Goal: Task Accomplishment & Management: Manage account settings

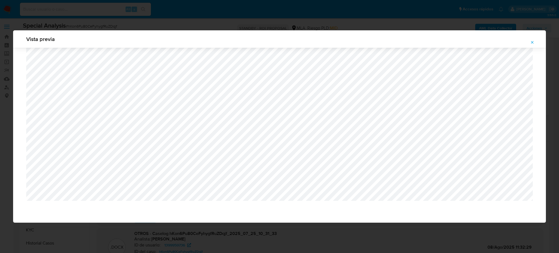
select select "10"
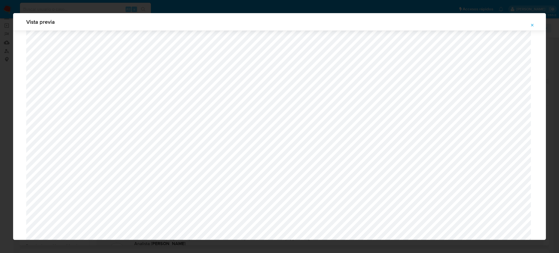
scroll to position [426, 0]
click at [533, 25] on icon "Attachment preview" at bounding box center [532, 25] width 2 height 2
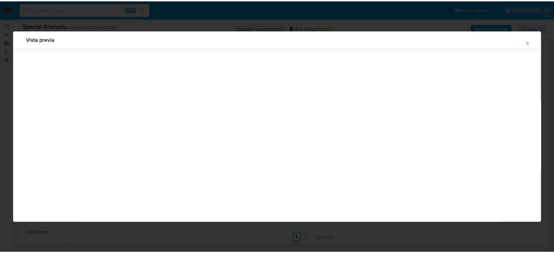
scroll to position [0, 0]
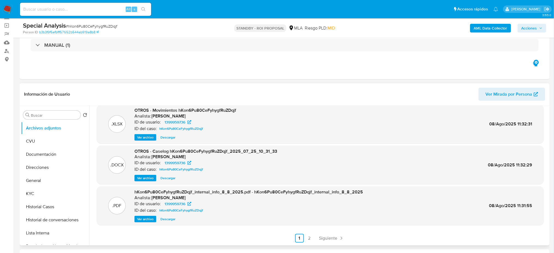
click at [58, 11] on input at bounding box center [85, 9] width 131 height 7
paste input "Wb5YnLQKzEPnDtQirnRicYSe"
type input "Wb5YnLQKzEPnDtQirnRicYSe"
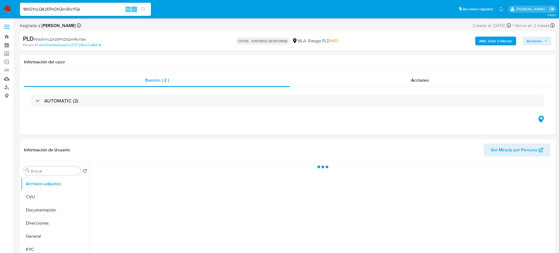
select select "10"
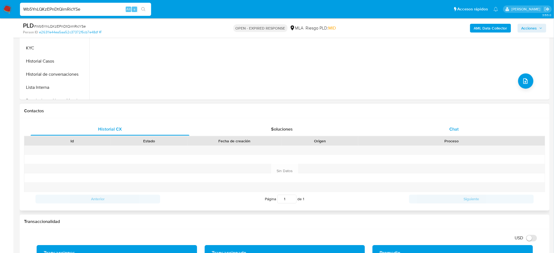
click at [442, 129] on div "Chat" at bounding box center [453, 129] width 159 height 13
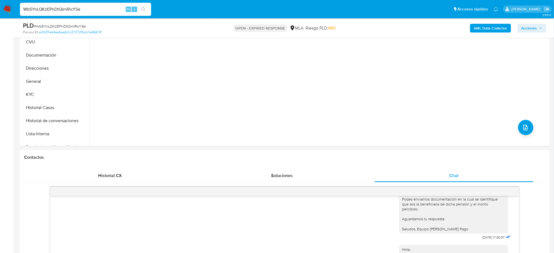
scroll to position [73, 0]
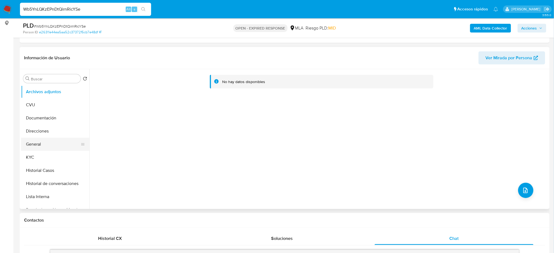
click at [50, 144] on button "General" at bounding box center [53, 144] width 64 height 13
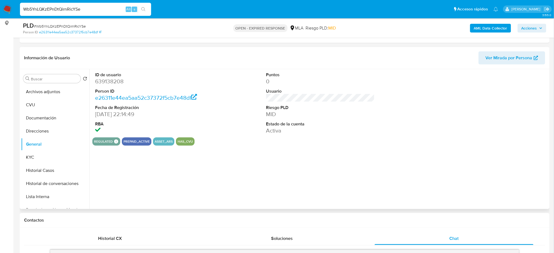
click at [106, 80] on dd "639138208" at bounding box center [149, 82] width 108 height 8
copy dd "639138208"
click at [60, 26] on span "# Wb5YnLQKzEPnDtQirnRicYSe" at bounding box center [60, 25] width 52 height 5
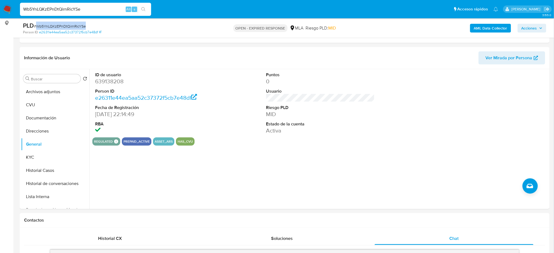
copy span "Wb5YnLQKzEPnDtQirnRicYSe"
click at [10, 10] on img at bounding box center [7, 9] width 9 height 9
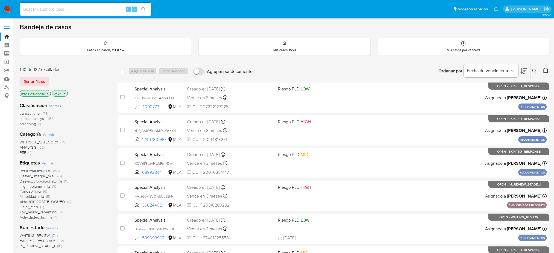
click at [535, 73] on button at bounding box center [534, 71] width 9 height 7
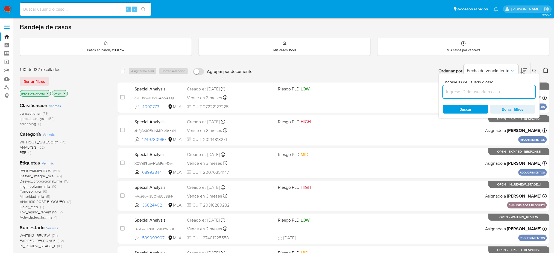
click at [509, 90] on input at bounding box center [489, 91] width 92 height 7
type input "Wb5YnLQKzEPnDtQirnRicYSe"
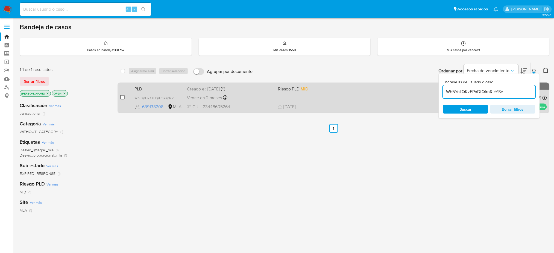
click at [124, 98] on input "checkbox" at bounding box center [122, 97] width 4 height 4
checkbox input "true"
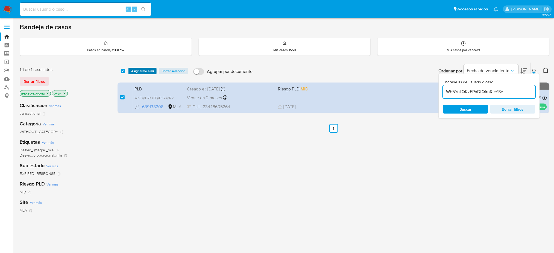
click at [137, 69] on span "Asignarme a mí" at bounding box center [142, 70] width 23 height 5
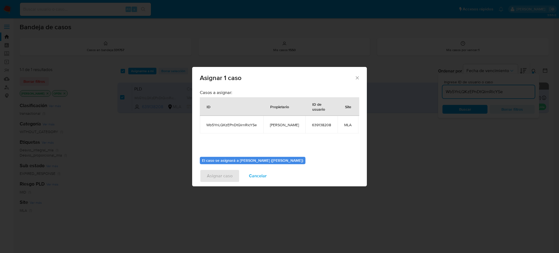
click at [288, 122] on span "[PERSON_NAME]" at bounding box center [284, 124] width 29 height 5
copy span "[PERSON_NAME]"
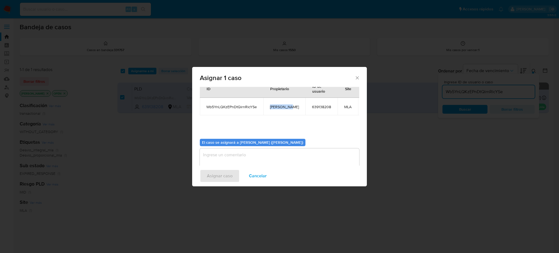
scroll to position [28, 0]
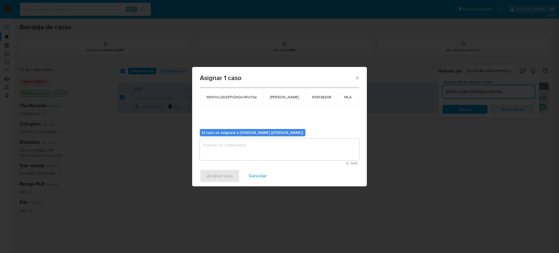
click at [251, 144] on textarea "assign-modal" at bounding box center [280, 149] width 160 height 22
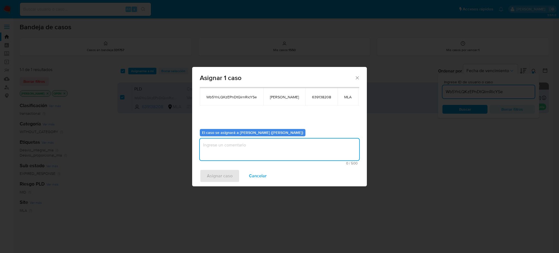
paste textarea "[PERSON_NAME]"
type textarea "[PERSON_NAME]"
click at [227, 175] on span "Asignar caso" at bounding box center [220, 176] width 26 height 12
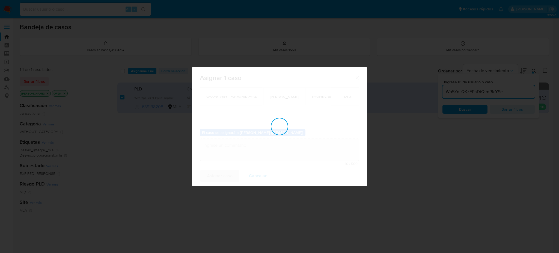
checkbox input "false"
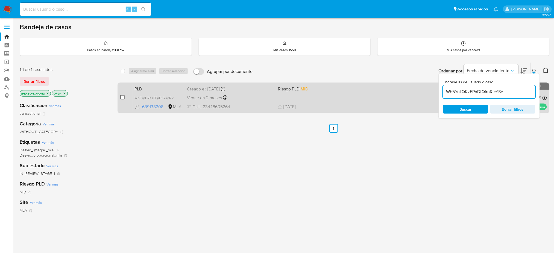
click at [124, 96] on input "checkbox" at bounding box center [122, 97] width 4 height 4
checkbox input "true"
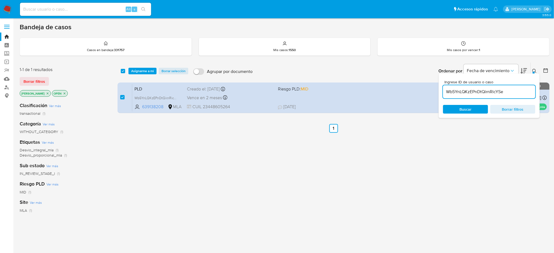
click at [147, 67] on div "select-all-cases-checkbox Asignarme a mí Borrar selección Agrupar por documento…" at bounding box center [333, 71] width 432 height 17
click at [141, 71] on span "Asignarme a mí" at bounding box center [142, 70] width 23 height 5
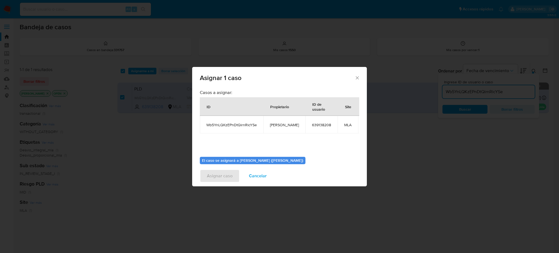
click at [274, 125] on span "[PERSON_NAME]" at bounding box center [284, 124] width 29 height 5
copy span "[PERSON_NAME]"
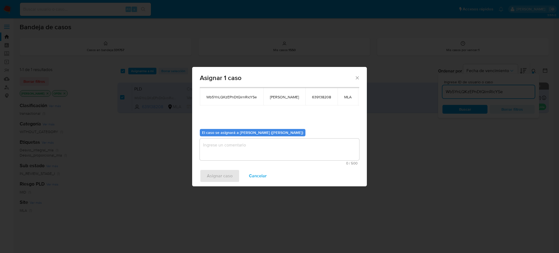
click at [241, 154] on textarea "assign-modal" at bounding box center [280, 149] width 160 height 22
paste textarea "[PERSON_NAME]"
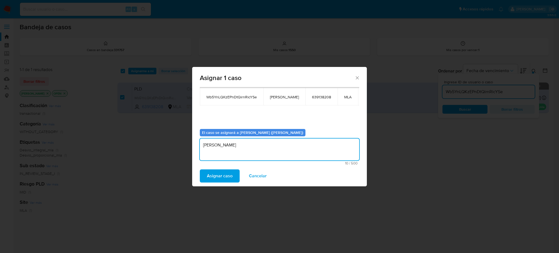
click at [219, 188] on div "Asignar 1 caso Casos a asignar: ID Propietario ID de usuario Site Wb5YnLQKzEPnD…" at bounding box center [279, 126] width 559 height 253
type textarea "[PERSON_NAME]"
click at [219, 177] on span "Asignar caso" at bounding box center [220, 176] width 26 height 12
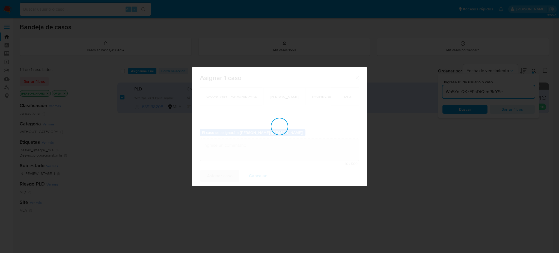
checkbox input "false"
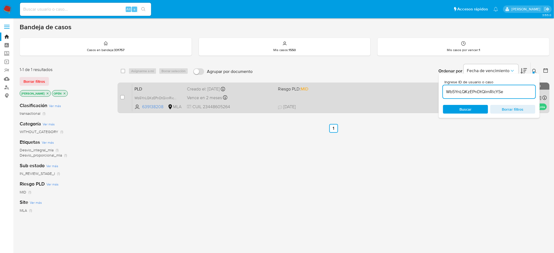
click at [253, 108] on span "CUIL 23448605264" at bounding box center [230, 107] width 87 height 6
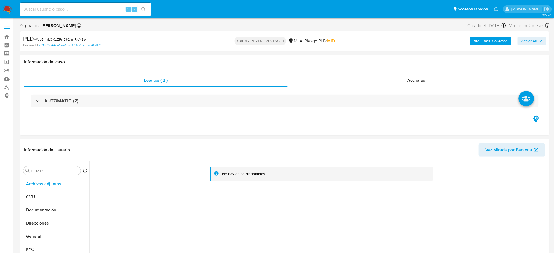
select select "10"
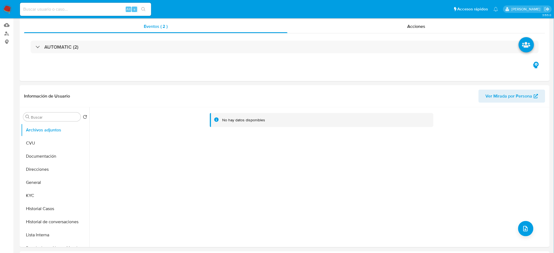
scroll to position [146, 0]
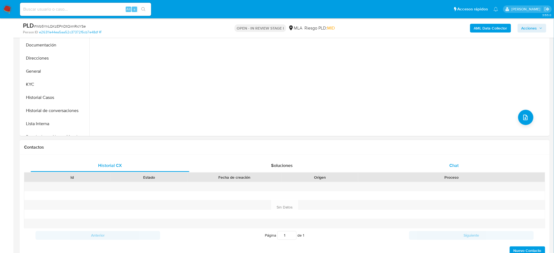
drag, startPoint x: 445, startPoint y: 166, endPoint x: 428, endPoint y: 171, distance: 17.2
click at [445, 165] on div "Chat" at bounding box center [453, 165] width 159 height 13
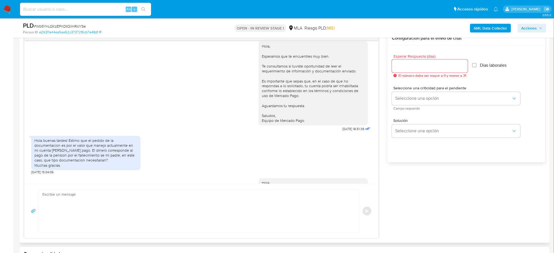
scroll to position [546, 0]
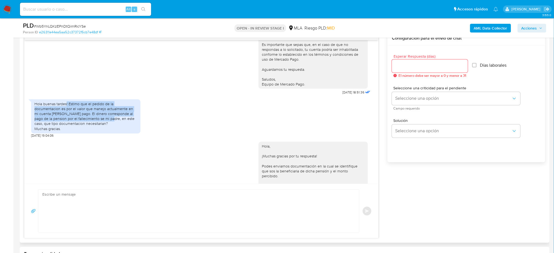
drag, startPoint x: 66, startPoint y: 121, endPoint x: 104, endPoint y: 135, distance: 40.0
click at [104, 131] on div "Hola buenas tardes! Estimo que el pedido de la documentacion es por el valor qu…" at bounding box center [85, 117] width 103 height 30
copy div "! Estimo que el pedido de la documentacion es por el valor que manejo actualmen…"
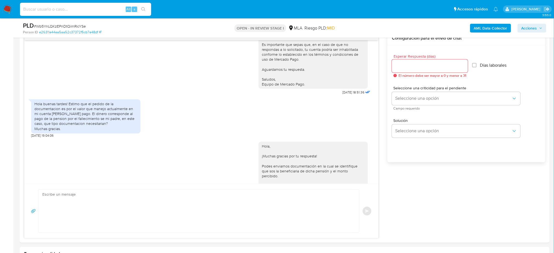
click at [98, 9] on input at bounding box center [85, 9] width 131 height 7
paste input "juPjLipzUirfNqA3SUQZS3BQ"
type input "juPjLipzUirfNqA3SUQZS3BQ"
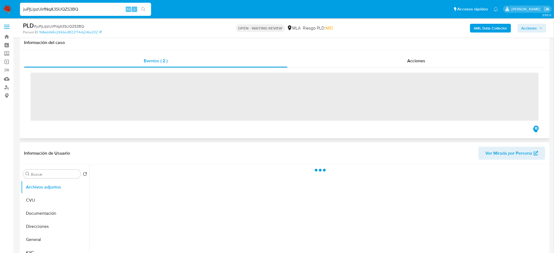
scroll to position [146, 0]
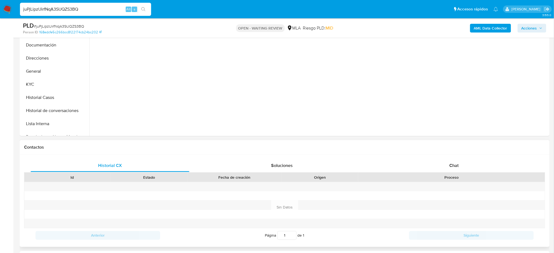
drag, startPoint x: 463, startPoint y: 185, endPoint x: 459, endPoint y: 181, distance: 6.0
click at [463, 186] on div at bounding box center [451, 186] width 187 height 9
click at [458, 169] on div "Chat" at bounding box center [453, 165] width 159 height 13
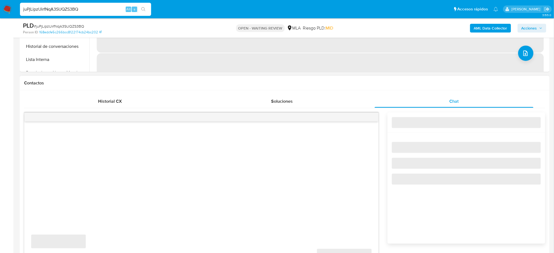
scroll to position [255, 0]
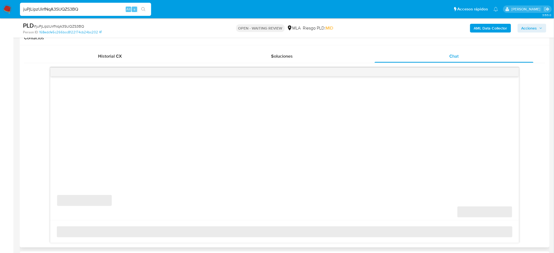
select select "10"
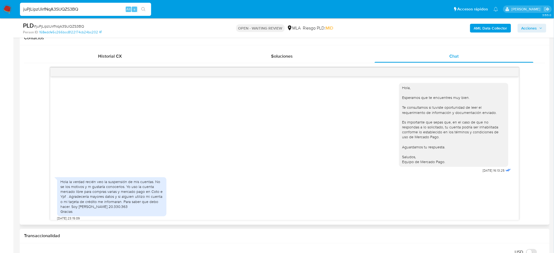
scroll to position [474, 0]
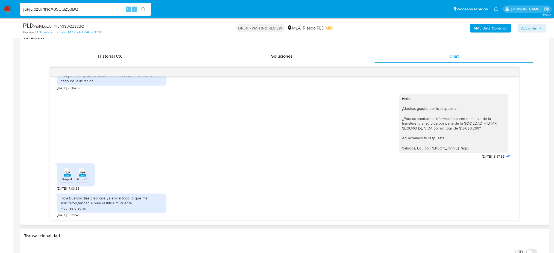
drag, startPoint x: 90, startPoint y: 11, endPoint x: 0, endPoint y: 13, distance: 90.4
click at [0, 13] on nav "Pausado Ver notificaciones juPjLipzUirfNqA3SUQZS3BQ Alt s Accesos rápidos Presi…" at bounding box center [277, 9] width 554 height 18
paste input "eE6mAWb8lwyUdafQg34YygtT"
type input "eE6mAWb8lwyUdafQg34YygtT"
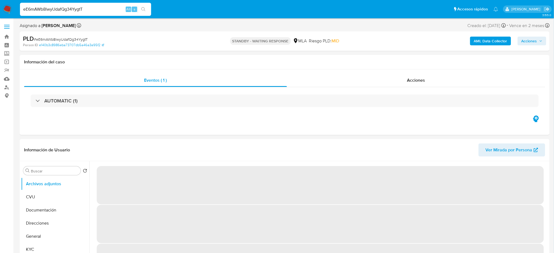
select select "10"
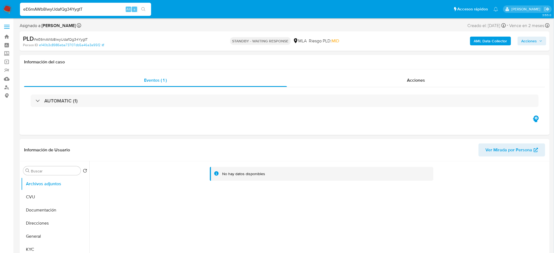
drag, startPoint x: 90, startPoint y: 10, endPoint x: 0, endPoint y: 15, distance: 90.0
click at [0, 15] on nav "Pausado Ver notificaciones eE6mAWb8lwyUdafQg34YygtT Alt s Accesos rápidos Presi…" at bounding box center [277, 9] width 554 height 18
paste input "uilUb2hZOsRZGDXL3EfLC933"
type input "uilUb2hZOsRZGDXL3EfLC933"
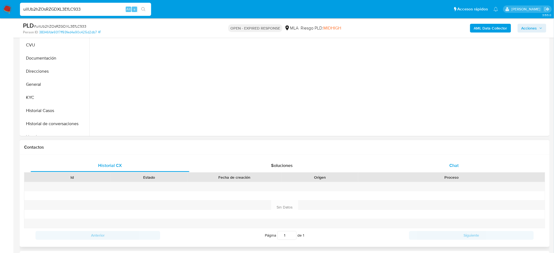
click at [452, 166] on span "Chat" at bounding box center [453, 165] width 9 height 6
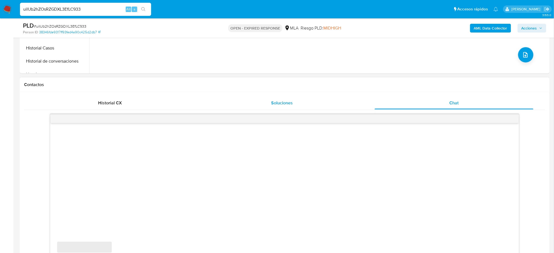
scroll to position [291, 0]
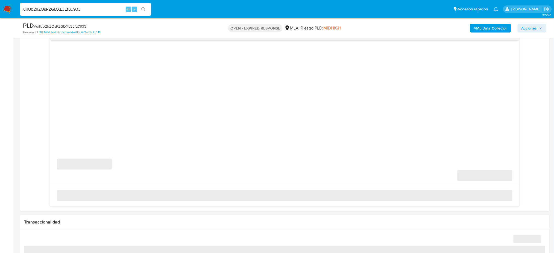
select select "10"
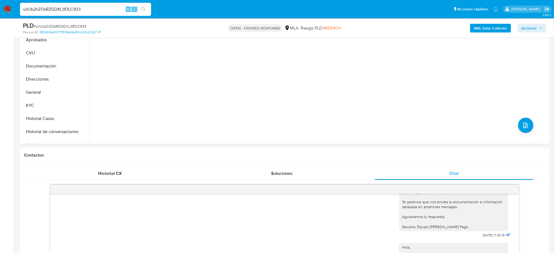
scroll to position [73, 0]
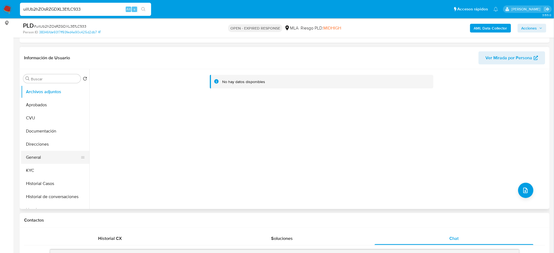
click at [54, 154] on button "General" at bounding box center [53, 157] width 64 height 13
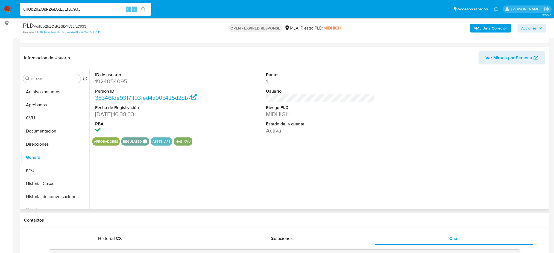
click at [101, 82] on dd "1924054095" at bounding box center [149, 82] width 108 height 8
copy dd "1924054095"
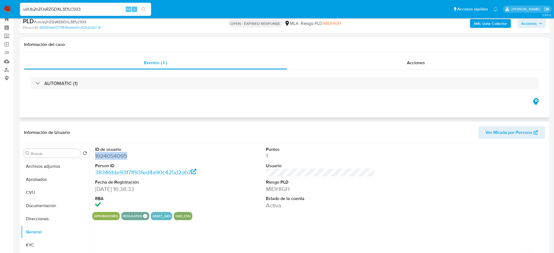
scroll to position [0, 0]
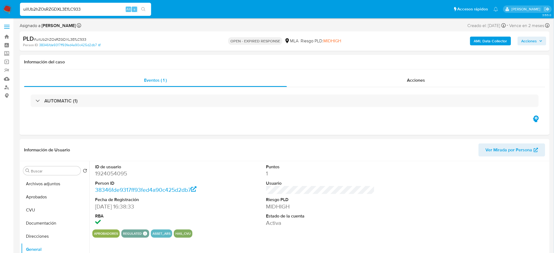
click at [59, 38] on span "# uilUb2hZOsRZGDXL3EfLC933" at bounding box center [60, 39] width 52 height 5
copy span "uilUb2hZOsRZGDXL3EfLC933"
click at [9, 9] on img at bounding box center [7, 9] width 9 height 9
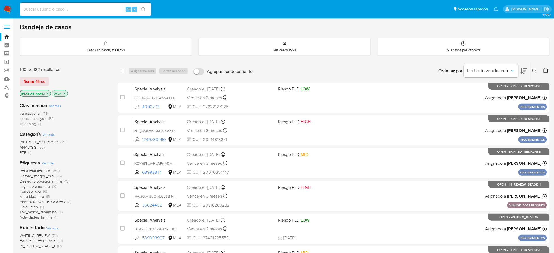
click at [535, 69] on icon at bounding box center [534, 71] width 4 height 4
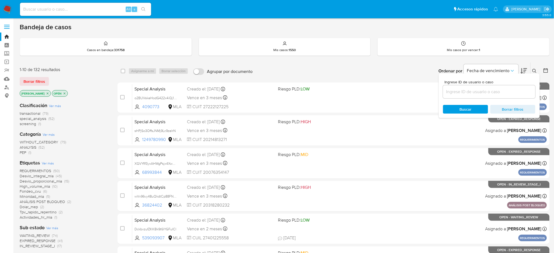
click at [503, 90] on input at bounding box center [489, 91] width 92 height 7
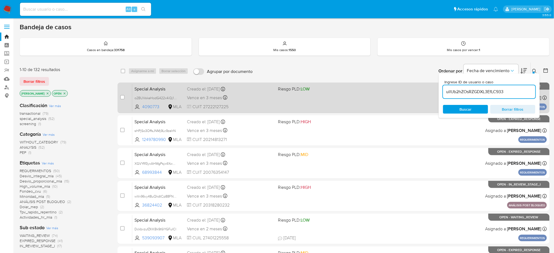
type input "uilUb2hZOsRZGDXL3EfLC933"
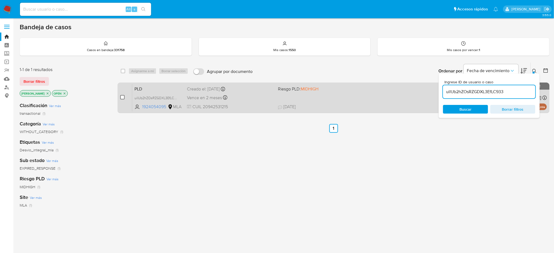
click at [122, 97] on input "checkbox" at bounding box center [122, 97] width 4 height 4
checkbox input "true"
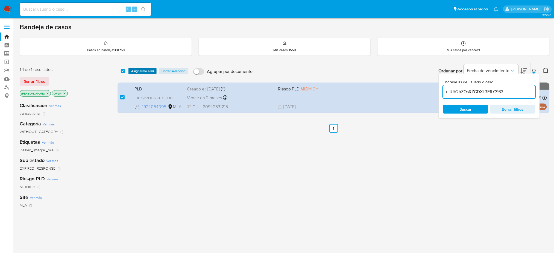
click at [143, 71] on span "Asignarme a mí" at bounding box center [142, 70] width 23 height 5
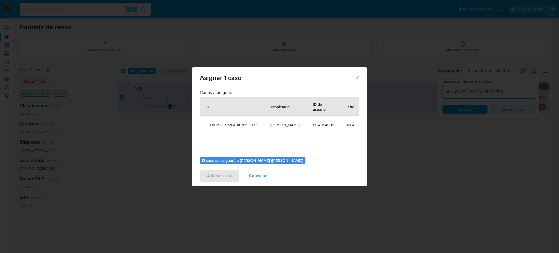
click at [278, 125] on span "[PERSON_NAME]" at bounding box center [285, 124] width 29 height 5
copy span "[PERSON_NAME]"
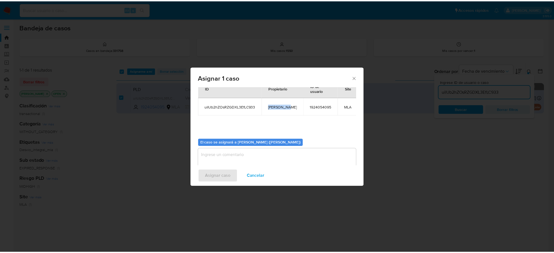
scroll to position [28, 0]
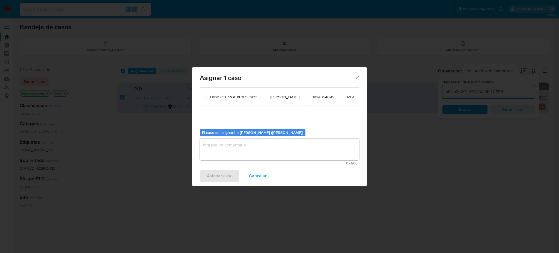
click at [236, 152] on textarea "assign-modal" at bounding box center [280, 149] width 160 height 22
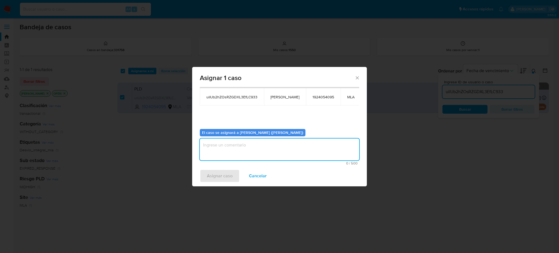
paste textarea "[PERSON_NAME]"
type textarea "[PERSON_NAME]"
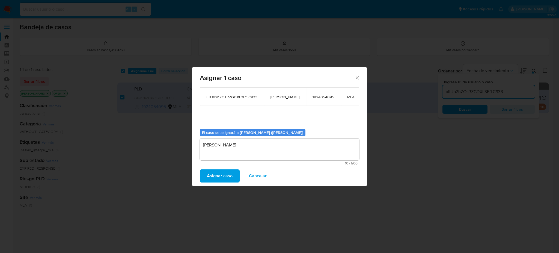
click at [224, 175] on span "Asignar caso" at bounding box center [220, 176] width 26 height 12
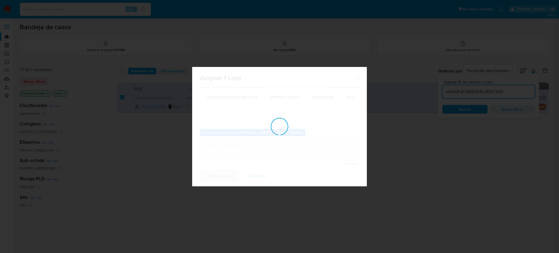
checkbox input "false"
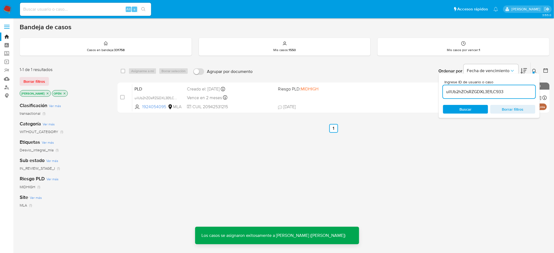
click at [186, 87] on div "PLD uilUb2hZOsRZGDXL3EfLC933 1924054095 MLA Riesgo PLD: MIDHIGH Creado el: 12/0…" at bounding box center [339, 98] width 414 height 28
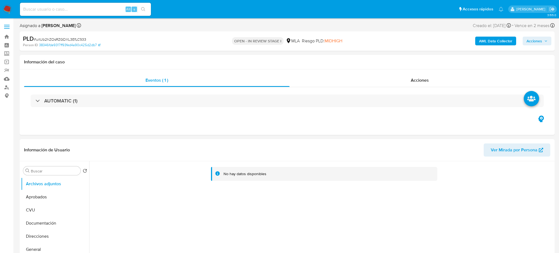
select select "10"
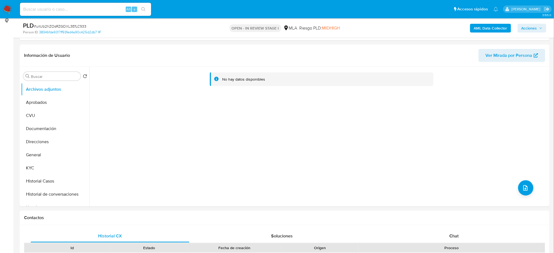
scroll to position [182, 0]
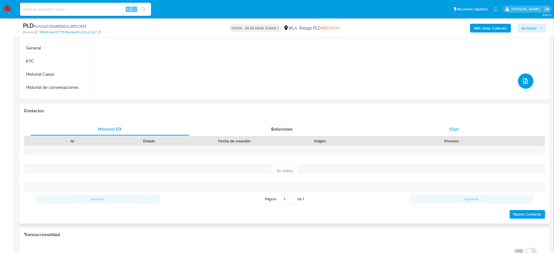
click at [467, 129] on div "Chat" at bounding box center [453, 129] width 159 height 13
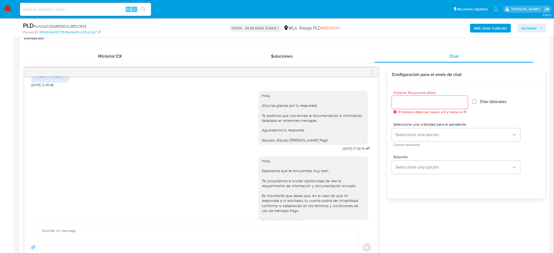
scroll to position [635, 0]
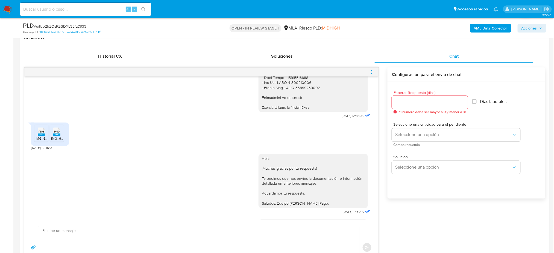
click at [37, 137] on div "PNG PNG" at bounding box center [41, 131] width 11 height 11
click at [55, 136] on rect at bounding box center [56, 135] width 7 height 2
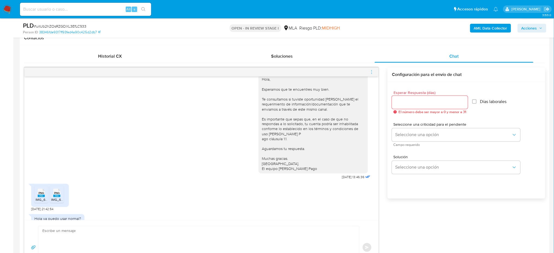
scroll to position [417, 0]
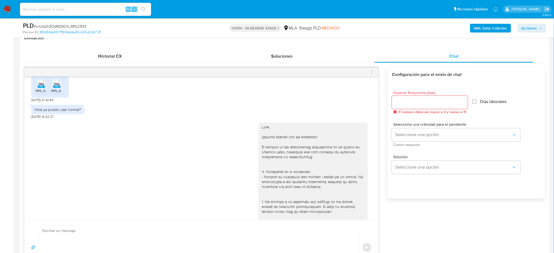
drag, startPoint x: 36, startPoint y: 101, endPoint x: 54, endPoint y: 107, distance: 18.1
click at [39, 88] on div "PNG PNG" at bounding box center [41, 83] width 11 height 11
click at [58, 93] on span "IMG_6560.png" at bounding box center [62, 90] width 22 height 5
click at [75, 25] on span "# uilUb2hZOsRZGDXL3EfLC933" at bounding box center [60, 25] width 52 height 5
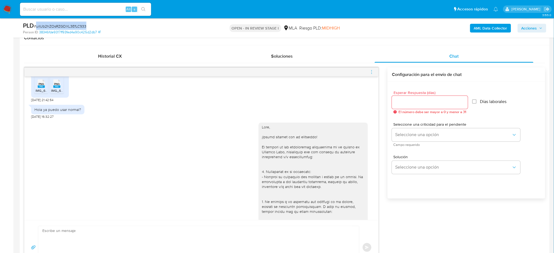
click at [75, 25] on span "# uilUb2hZOsRZGDXL3EfLC933" at bounding box center [60, 25] width 52 height 5
copy span "uilUb2hZOsRZGDXL3EfLC933"
drag, startPoint x: 373, startPoint y: 71, endPoint x: 342, endPoint y: 66, distance: 31.4
click at [373, 72] on icon "menu-action" at bounding box center [371, 72] width 5 height 5
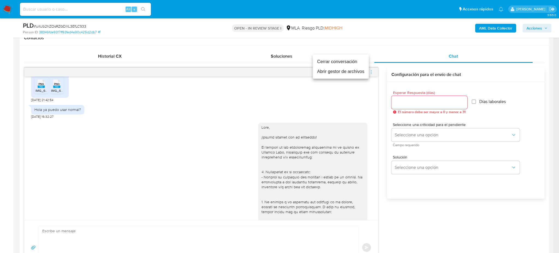
drag, startPoint x: 324, startPoint y: 60, endPoint x: 235, endPoint y: 69, distance: 89.7
click at [324, 60] on li "Cerrar conversación" at bounding box center [341, 62] width 56 height 10
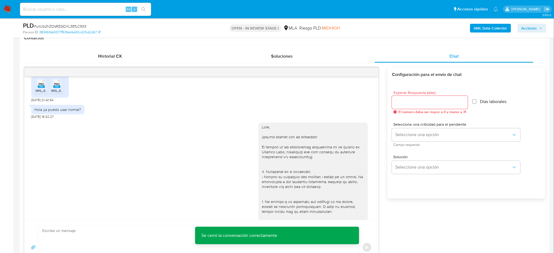
click at [477, 28] on b "AML Data Collector" at bounding box center [490, 28] width 33 height 9
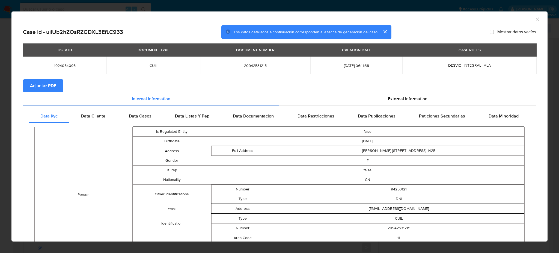
click at [47, 87] on span "Adjuntar PDF" at bounding box center [43, 86] width 26 height 12
click at [530, 22] on div "AML Data Collector" at bounding box center [279, 18] width 536 height 14
click at [535, 19] on icon "Cerrar ventana" at bounding box center [537, 18] width 5 height 5
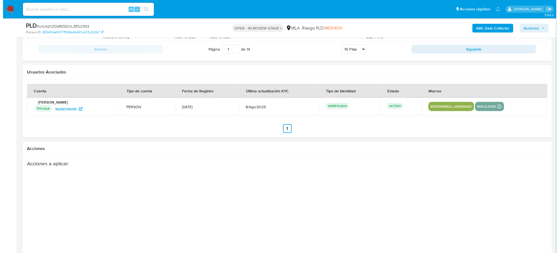
scroll to position [961, 0]
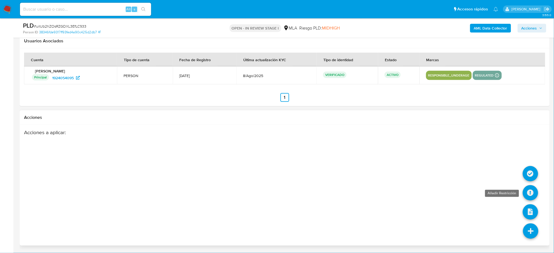
click at [530, 193] on icon at bounding box center [529, 192] width 15 height 15
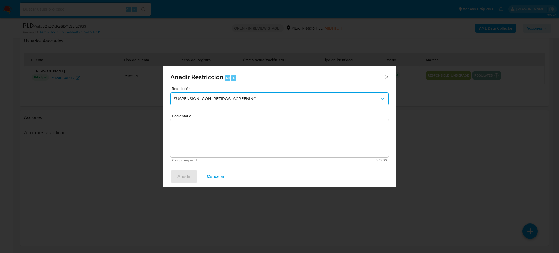
click at [221, 92] on button "SUSPENSION_CON_RETIROS_SCREENING" at bounding box center [279, 98] width 218 height 13
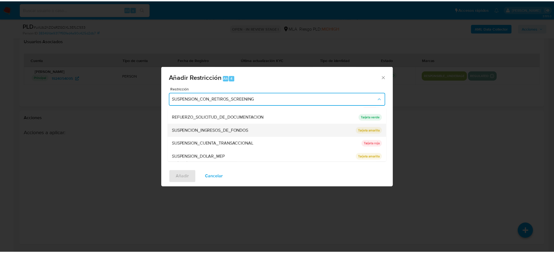
scroll to position [116, 0]
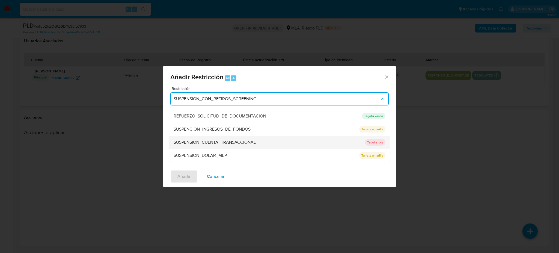
click at [194, 144] on span "SUSPENSION_CUENTA_TRANSACCIONAL" at bounding box center [215, 142] width 82 height 5
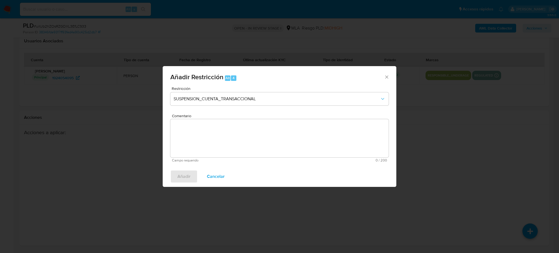
click at [328, 141] on textarea "Comentario" at bounding box center [279, 138] width 218 height 38
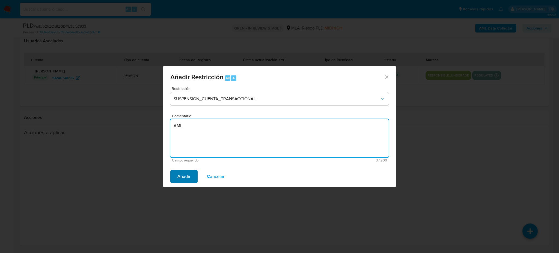
type textarea "AML"
click at [187, 173] on span "Añadir" at bounding box center [184, 176] width 13 height 12
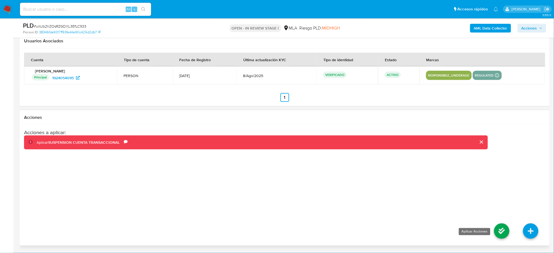
click at [506, 232] on icon at bounding box center [501, 230] width 15 height 15
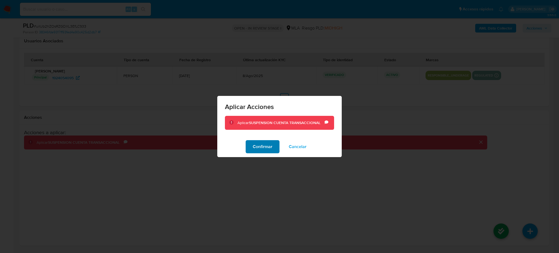
click at [263, 150] on span "Confirmar" at bounding box center [263, 147] width 20 height 12
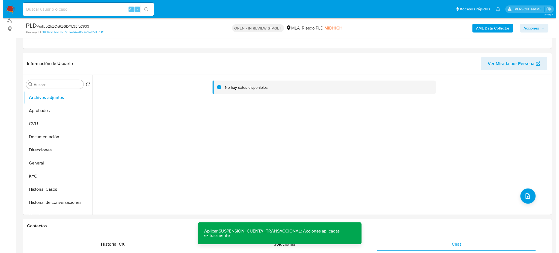
scroll to position [51, 0]
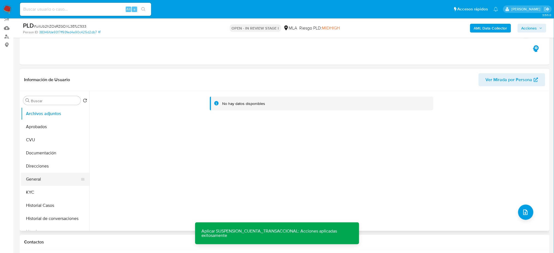
click at [52, 177] on button "General" at bounding box center [53, 179] width 64 height 13
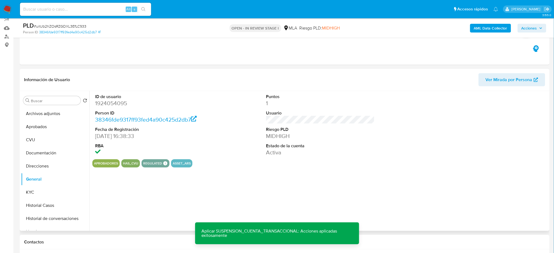
click at [112, 103] on dd "1924054095" at bounding box center [149, 103] width 108 height 8
copy dd "1924054095"
click at [48, 110] on button "Archivos adjuntos" at bounding box center [53, 113] width 64 height 13
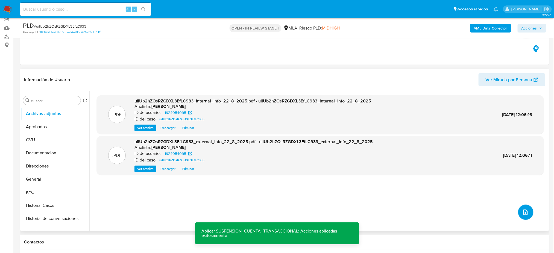
click at [523, 211] on icon "upload-file" at bounding box center [525, 212] width 7 height 7
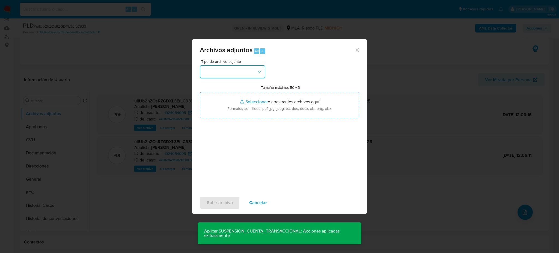
click at [216, 70] on button "button" at bounding box center [233, 71] width 66 height 13
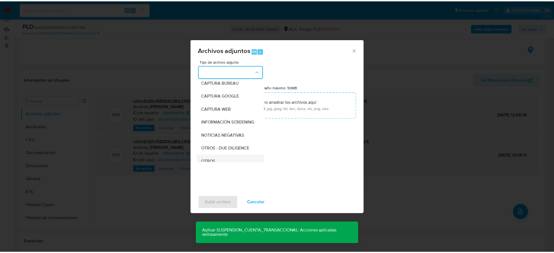
scroll to position [73, 0]
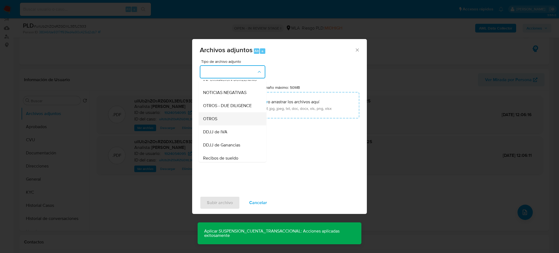
click at [219, 124] on div "OTROS" at bounding box center [231, 118] width 56 height 13
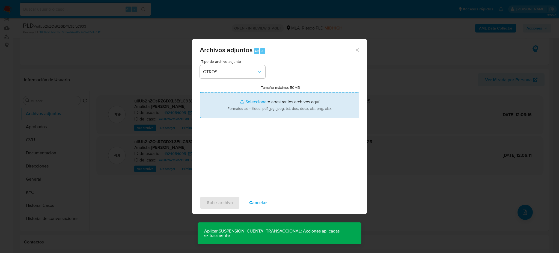
click at [247, 107] on input "Tamaño máximo: 50MB Seleccionar archivos" at bounding box center [280, 105] width 160 height 26
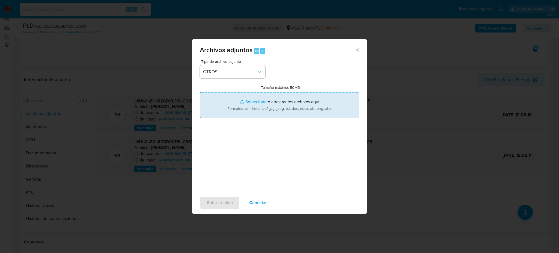
type input "C:\fakepath\Caselog uilUb2hZOsRZGDXL3EfLC933_2025_07_18_08_35_55.docx"
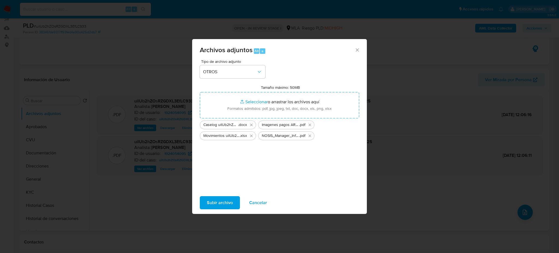
click at [216, 203] on span "Subir archivo" at bounding box center [220, 203] width 26 height 12
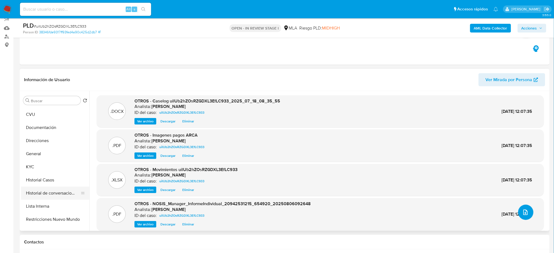
scroll to position [36, 0]
click at [56, 203] on button "Restricciones Nuevo Mundo" at bounding box center [53, 208] width 64 height 13
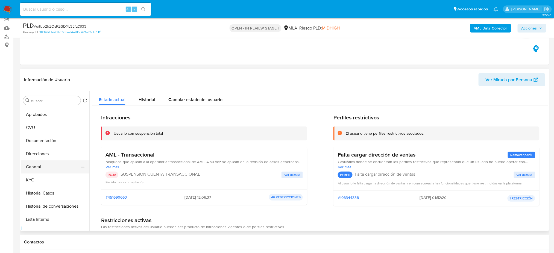
scroll to position [0, 0]
click at [53, 177] on button "General" at bounding box center [53, 179] width 64 height 13
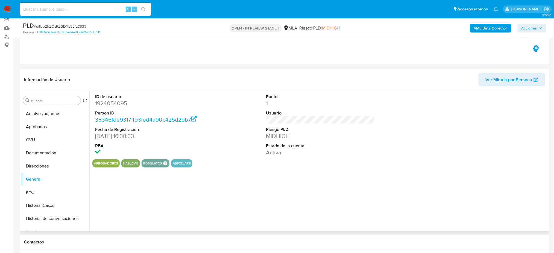
click at [104, 103] on dd "1924054095" at bounding box center [149, 103] width 108 height 8
drag, startPoint x: 104, startPoint y: 103, endPoint x: 117, endPoint y: 101, distance: 13.3
click at [104, 102] on dd "1924054095" at bounding box center [149, 103] width 108 height 8
copy dd "1924054095"
click at [536, 31] on span "Acciones" at bounding box center [529, 28] width 16 height 9
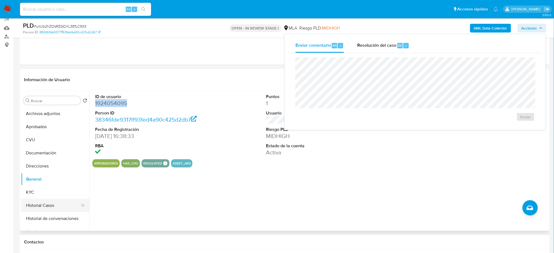
click at [46, 200] on button "Historial Casos" at bounding box center [53, 205] width 64 height 13
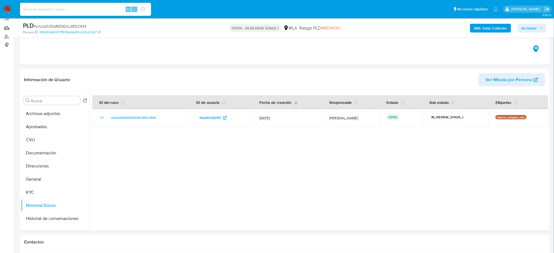
click at [538, 26] on span "Acciones" at bounding box center [531, 28] width 21 height 8
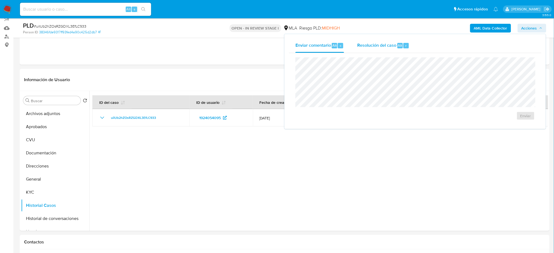
click at [378, 48] on span "Resolución del caso" at bounding box center [376, 45] width 39 height 6
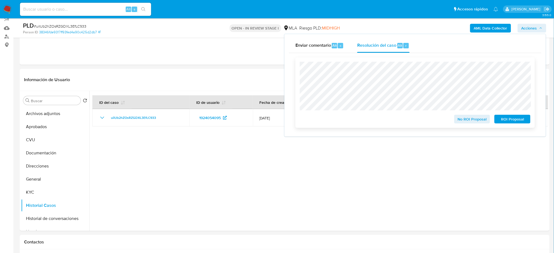
click at [524, 118] on span "ROI Proposal" at bounding box center [512, 119] width 28 height 8
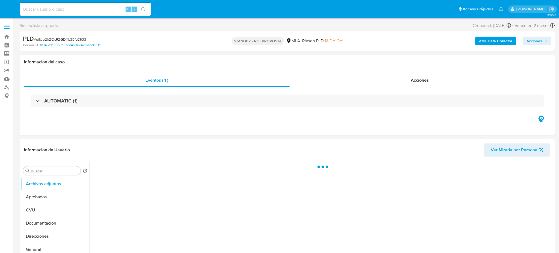
select select "10"
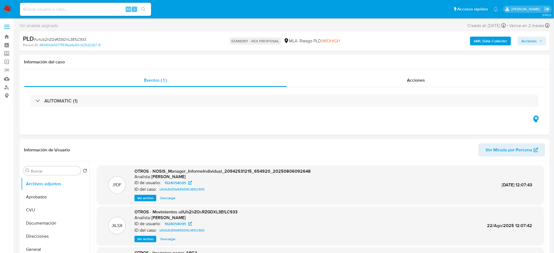
click at [104, 12] on input at bounding box center [85, 9] width 131 height 7
paste input "geZySjgJI4VYz5unMw05SqjY"
type input "geZySjgJI4VYz5unMw05SqjY"
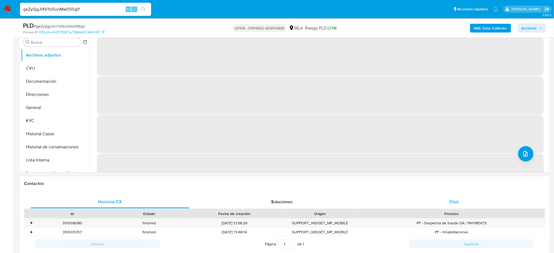
click at [473, 202] on div "Chat" at bounding box center [453, 201] width 159 height 13
select select "10"
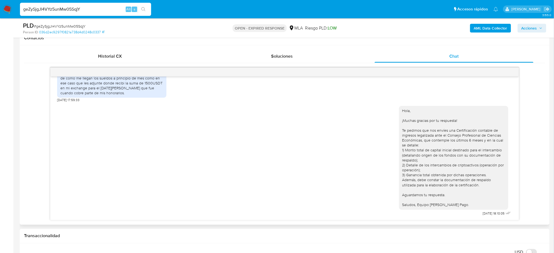
scroll to position [1015, 0]
drag, startPoint x: 96, startPoint y: 8, endPoint x: 0, endPoint y: 13, distance: 96.3
click at [0, 14] on nav "Pausado Ver notificaciones geZySjgJI4VYz5unMw05SqjY Alt s Accesos rápidos Presi…" at bounding box center [277, 9] width 554 height 18
paste input "JVS0YbRdxGRVCTvzNAEnPa7H"
type input "JVS0YbRdxGRVCTvzNAEnPa7H"
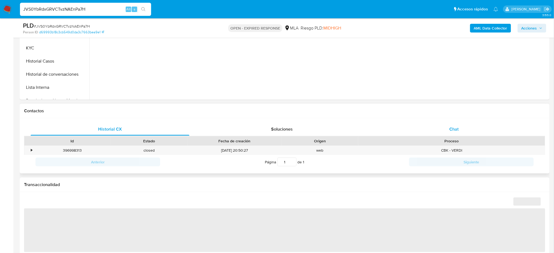
click at [453, 126] on span "Chat" at bounding box center [453, 129] width 9 height 6
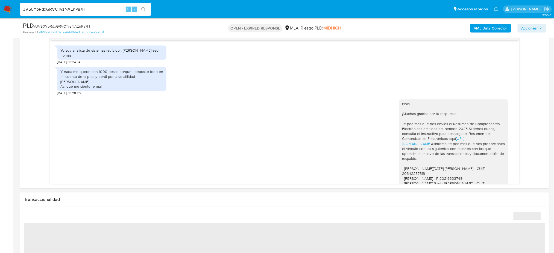
scroll to position [214, 0]
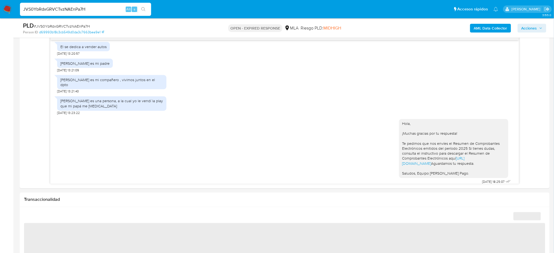
select select "10"
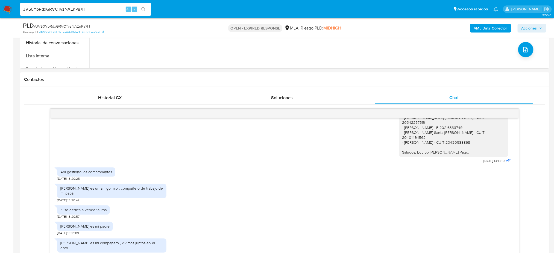
scroll to position [73, 0]
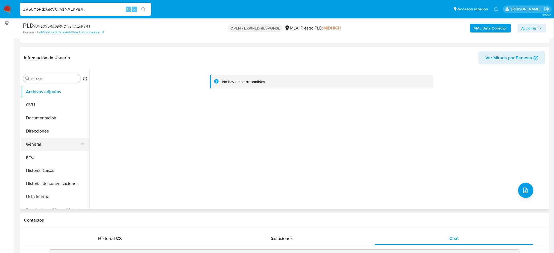
click at [44, 145] on button "General" at bounding box center [53, 144] width 64 height 13
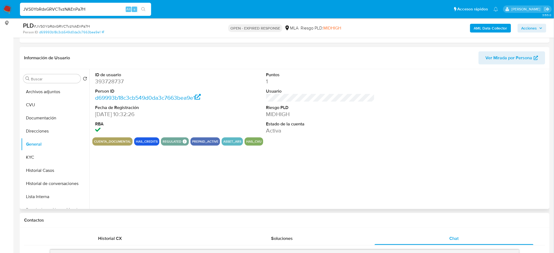
click at [113, 84] on dd "393728737" at bounding box center [149, 82] width 108 height 8
copy dd "393728737"
click at [77, 22] on div "PLD # JVS0YbRdxGRVCTvzNAEnPa7H" at bounding box center [109, 26] width 172 height 8
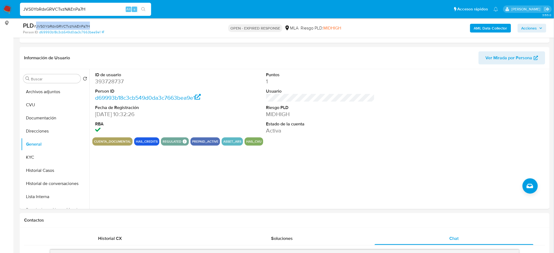
copy span "JVS0YbRdxGRVCTvzNAEnPa7H"
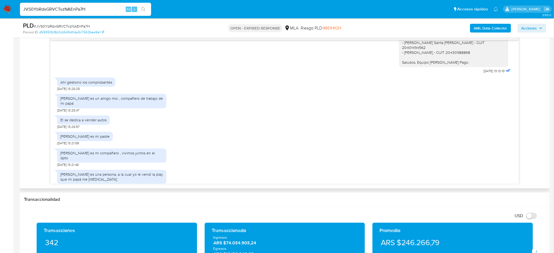
scroll to position [496, 0]
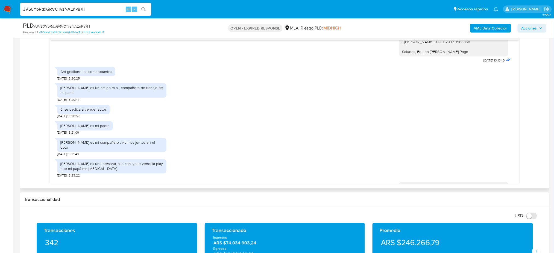
click at [85, 85] on div "[PERSON_NAME] es un amigo mio , compañero de trabajo de mi papá" at bounding box center [111, 90] width 103 height 10
click at [85, 85] on div "Aguilera es un amigo mio , compañero de trabajo de mi papá" at bounding box center [111, 90] width 103 height 10
copy div "Aguilera es un amigo mio , compañero de trabajo de mi papá"
click at [73, 107] on div "El se dedica a vender autos" at bounding box center [83, 109] width 46 height 5
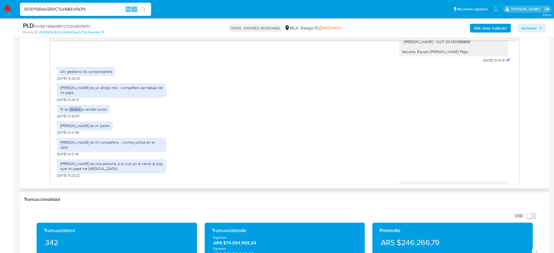
click at [73, 107] on div "El se dedica a vender autos" at bounding box center [83, 109] width 46 height 5
copy div "El se dedica a vender autos"
click at [81, 123] on div "Jose Hugo arjona es mi padre" at bounding box center [84, 125] width 49 height 5
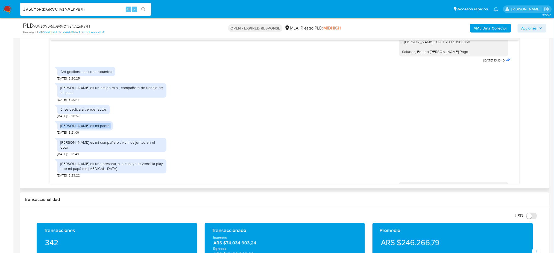
click at [81, 123] on div "Jose Hugo arjona es mi padre" at bounding box center [84, 125] width 49 height 5
copy div "Jose Hugo arjona es mi padre"
click at [78, 140] on div "Javier Francisco bernel es mi compañero , vivimos juntos en el dpto" at bounding box center [111, 145] width 103 height 10
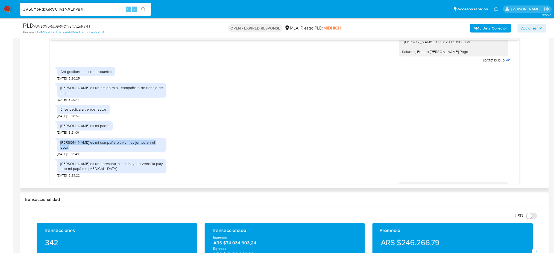
copy div "Javier Francisco bernel es mi compañero , vivimos juntos en el dpto"
click at [77, 156] on div "Uriel es una persona, a la cual yo le vendí la play que mi papá me compro 31/07…" at bounding box center [111, 167] width 109 height 22
click at [77, 161] on div "Uriel es una persona, a la cual yo le vendí la play que mi papá me compro" at bounding box center [111, 166] width 103 height 10
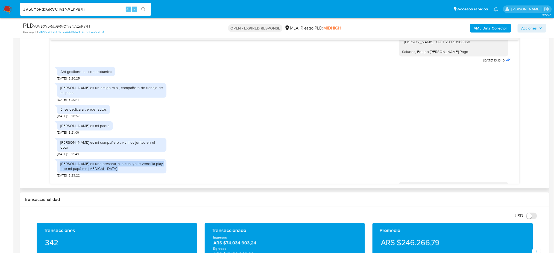
click at [77, 161] on div "Uriel es una persona, a la cual yo le vendí la play que mi papá me compro" at bounding box center [111, 166] width 103 height 10
copy div "Uriel es una persona, a la cual yo le vendí la play que mi papá me compro"
click at [78, 26] on span "# JVS0YbRdxGRVCTvzNAEnPa7H" at bounding box center [62, 25] width 56 height 5
copy span "JVS0YbRdxGRVCTvzNAEnPa7H"
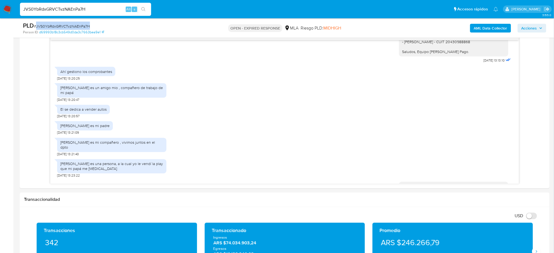
click at [7, 7] on img at bounding box center [7, 9] width 9 height 9
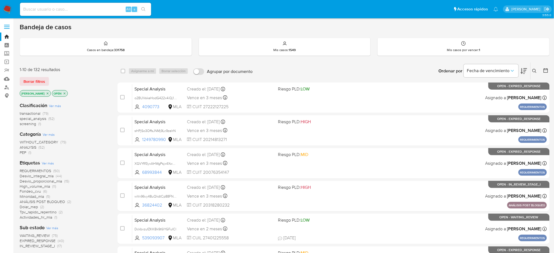
click at [535, 71] on icon at bounding box center [534, 71] width 4 height 4
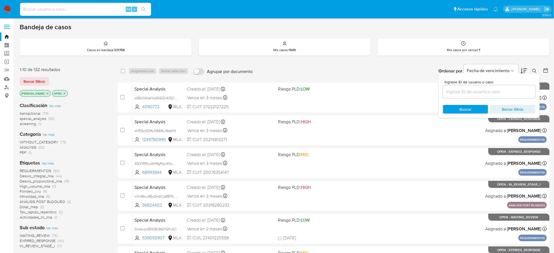
click at [499, 88] on input at bounding box center [489, 91] width 92 height 7
type input "JVS0YbRdxGRVCTvzNAEnPa7H"
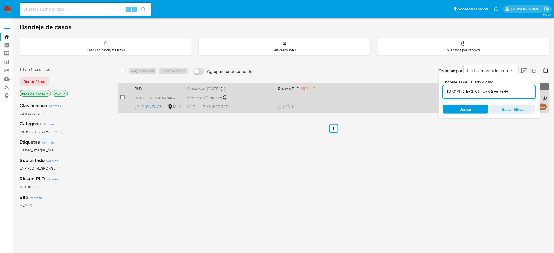
click at [124, 97] on input "checkbox" at bounding box center [122, 97] width 4 height 4
checkbox input "true"
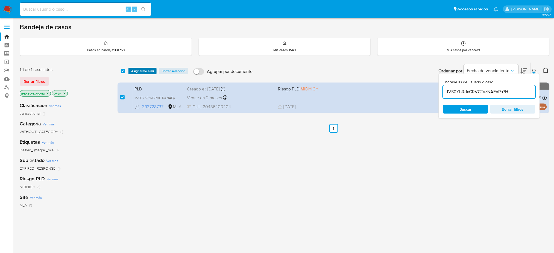
click at [144, 68] on span "Asignarme a mí" at bounding box center [142, 70] width 23 height 5
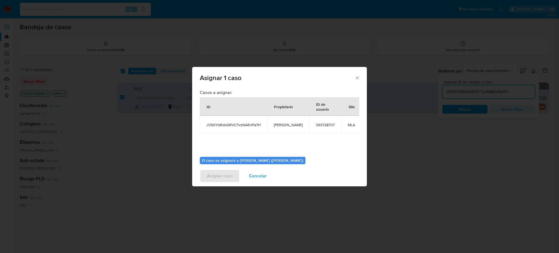
click at [286, 126] on span "[PERSON_NAME]" at bounding box center [288, 124] width 29 height 5
click at [286, 125] on span "[PERSON_NAME]" at bounding box center [288, 124] width 29 height 5
copy span "[PERSON_NAME]"
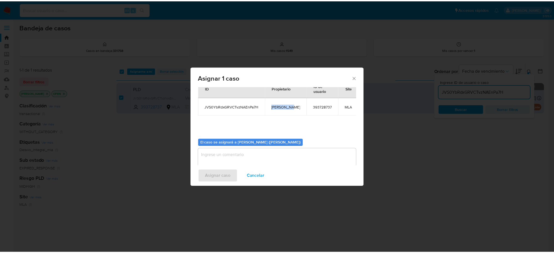
scroll to position [28, 0]
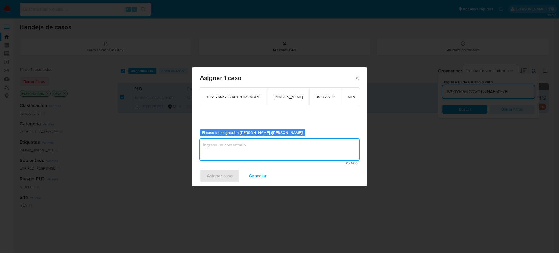
click at [256, 148] on textarea "assign-modal" at bounding box center [280, 149] width 160 height 22
paste textarea "[PERSON_NAME]"
type textarea "[PERSON_NAME]"
click at [221, 174] on span "Asignar caso" at bounding box center [220, 176] width 26 height 12
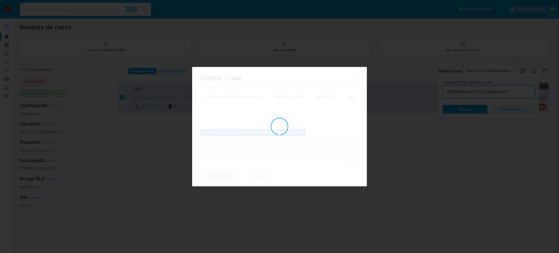
checkbox input "false"
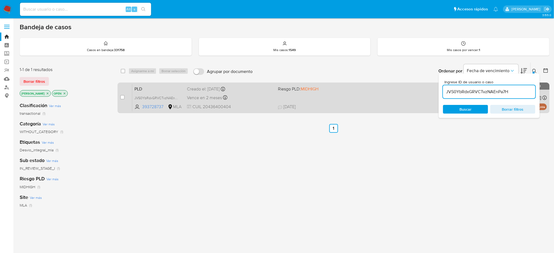
click at [253, 105] on span "CUIL 20436400404" at bounding box center [230, 107] width 87 height 6
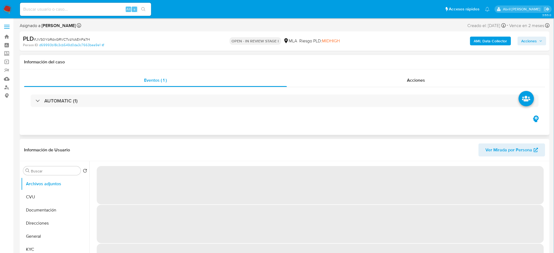
select select "10"
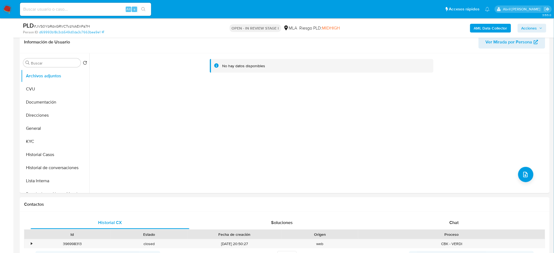
scroll to position [182, 0]
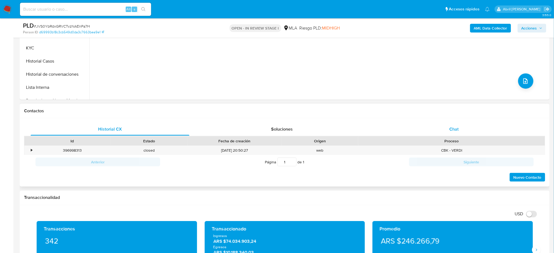
click at [477, 129] on div "Chat" at bounding box center [453, 129] width 159 height 13
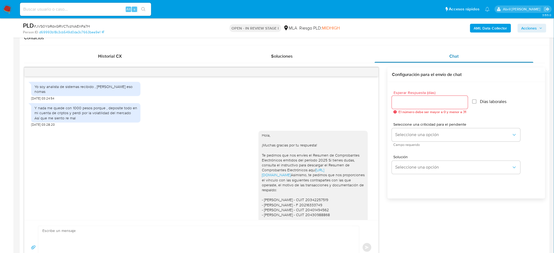
scroll to position [214, 0]
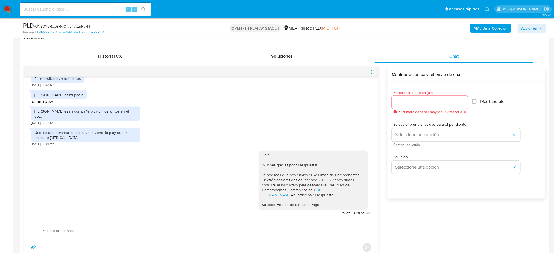
click at [373, 71] on icon "menu-action" at bounding box center [371, 72] width 5 height 5
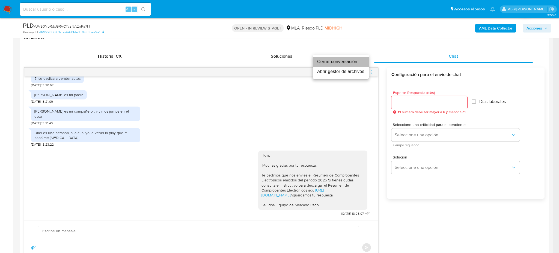
click at [350, 63] on li "Cerrar conversación" at bounding box center [341, 62] width 56 height 10
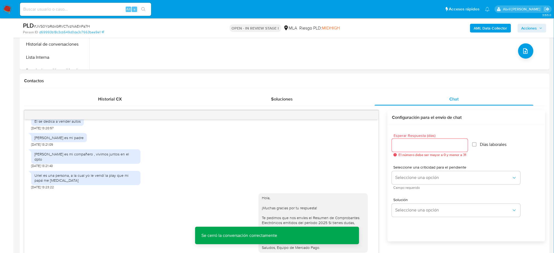
scroll to position [146, 0]
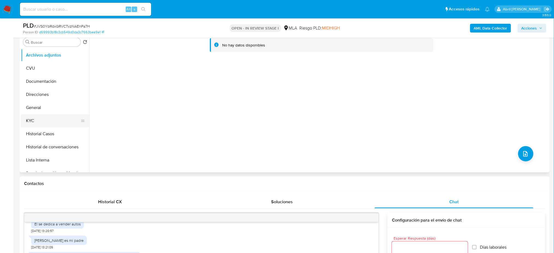
click at [48, 121] on button "KYC" at bounding box center [53, 120] width 64 height 13
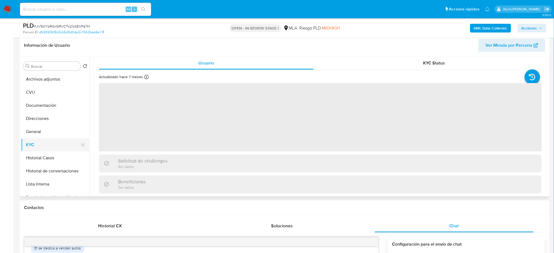
scroll to position [73, 0]
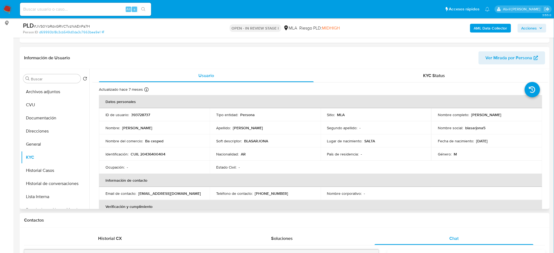
click at [151, 153] on p "CUIL 20436400404" at bounding box center [148, 154] width 35 height 5
copy p "20436400404"
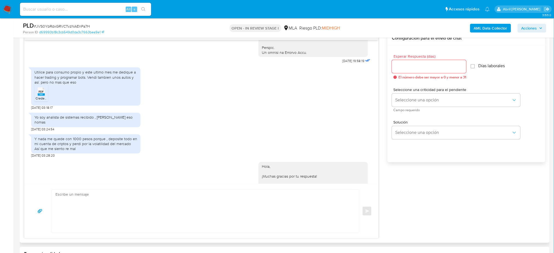
scroll to position [291, 0]
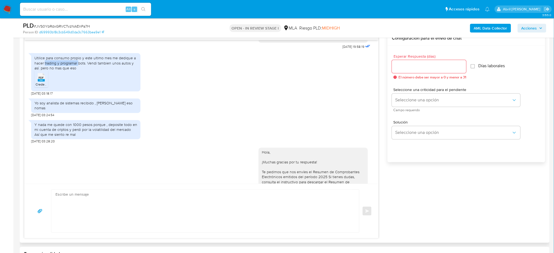
drag, startPoint x: 44, startPoint y: 72, endPoint x: 82, endPoint y: 72, distance: 38.0
click at [80, 70] on div "Utilice para consumo propio y este ultimo mes me dedique a hacer trading y prog…" at bounding box center [85, 62] width 103 height 15
click at [85, 70] on div "Utilice para consumo propio y este ultimo mes me dedique a hacer trading y prog…" at bounding box center [85, 62] width 103 height 15
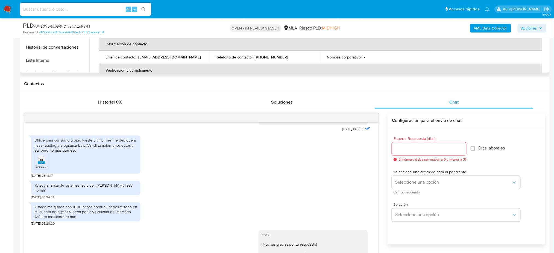
scroll to position [109, 0]
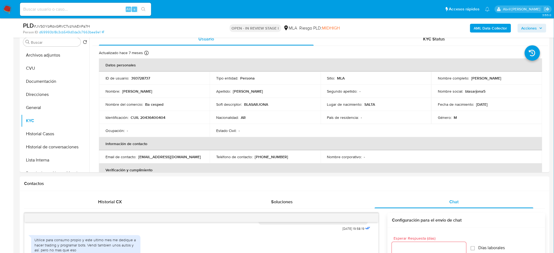
click at [484, 25] on b "AML Data Collector" at bounding box center [490, 28] width 33 height 9
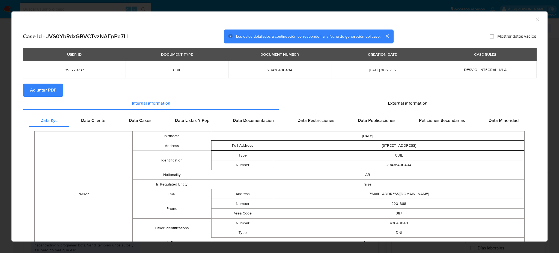
click at [41, 90] on span "Adjuntar PDF" at bounding box center [43, 90] width 26 height 12
click at [535, 19] on icon "Cerrar ventana" at bounding box center [537, 18] width 5 height 5
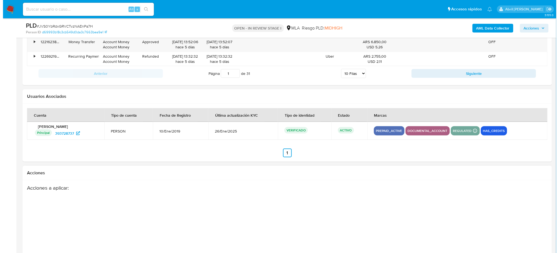
scroll to position [947, 0]
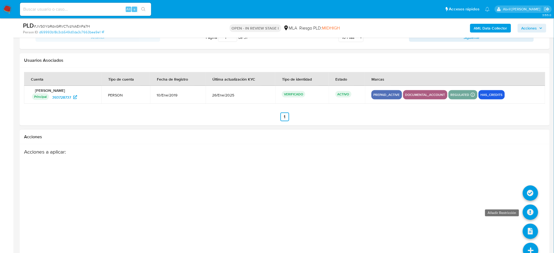
click at [530, 209] on icon at bounding box center [529, 212] width 15 height 15
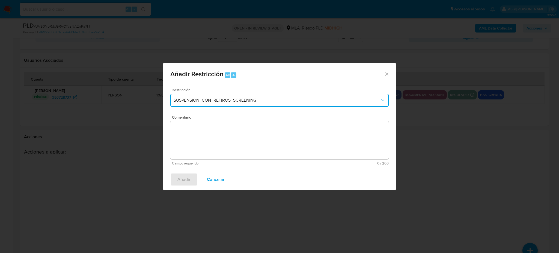
click at [203, 99] on span "SUSPENSION_CON_RETIROS_SCREENING" at bounding box center [277, 100] width 206 height 5
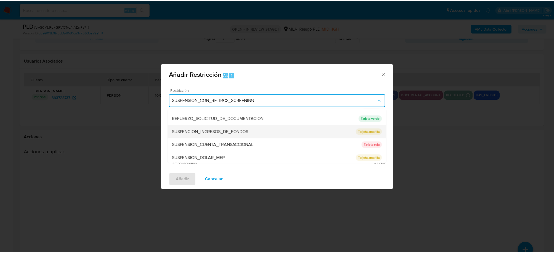
scroll to position [116, 0]
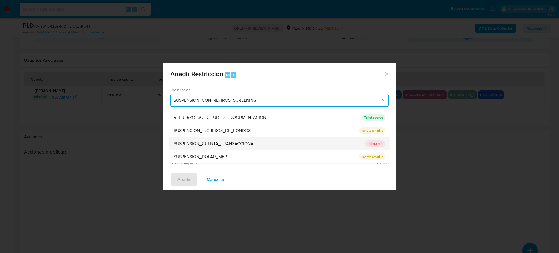
click at [208, 146] on div "SUSPENSION_CUENTA_TRANSACCIONAL" at bounding box center [269, 143] width 191 height 13
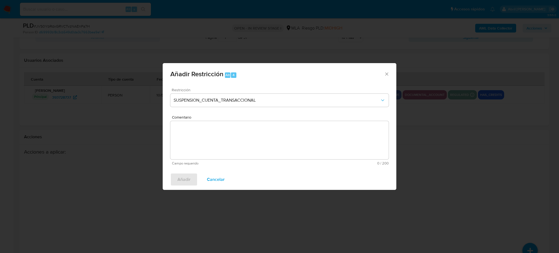
click at [208, 146] on textarea "Comentario" at bounding box center [279, 140] width 218 height 38
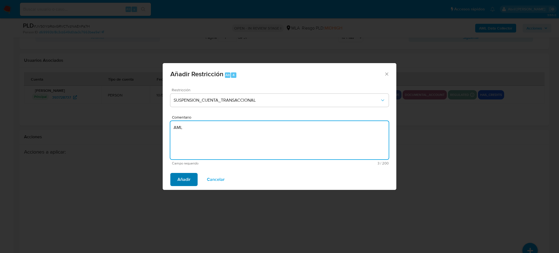
type textarea "AML"
click at [173, 177] on button "Añadir" at bounding box center [183, 179] width 27 height 13
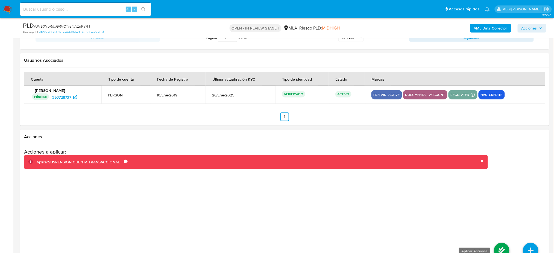
click at [497, 246] on icon at bounding box center [501, 250] width 15 height 15
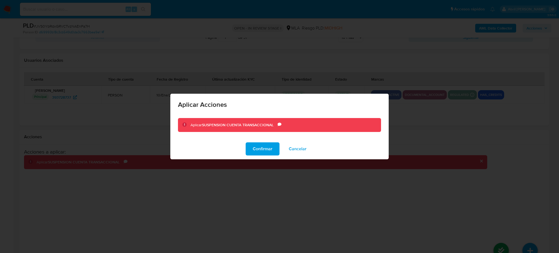
click at [263, 140] on div "Confirmar Cancelar" at bounding box center [279, 148] width 218 height 21
click at [270, 147] on span "Confirmar" at bounding box center [263, 149] width 20 height 12
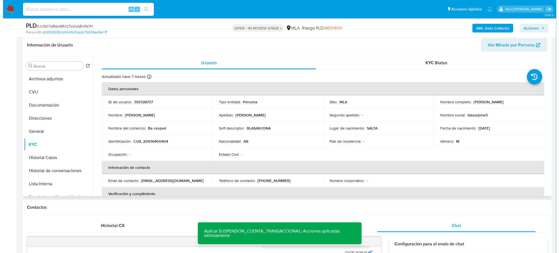
scroll to position [73, 0]
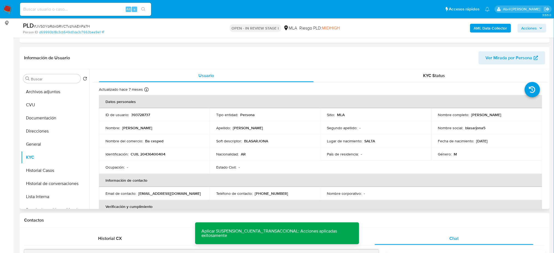
click at [144, 116] on p "393728737" at bounding box center [140, 114] width 19 height 5
copy p "393728737"
click at [63, 88] on button "Archivos adjuntos" at bounding box center [53, 91] width 64 height 13
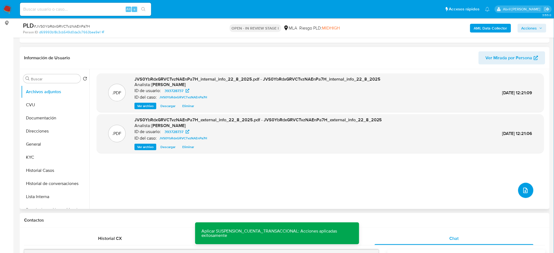
click at [527, 188] on icon "upload-file" at bounding box center [525, 190] width 7 height 7
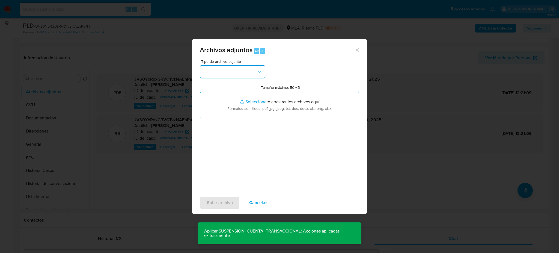
click at [234, 74] on button "button" at bounding box center [233, 71] width 66 height 13
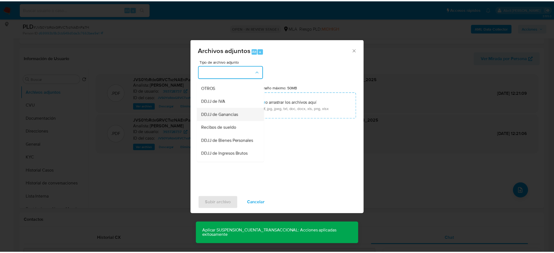
scroll to position [109, 0]
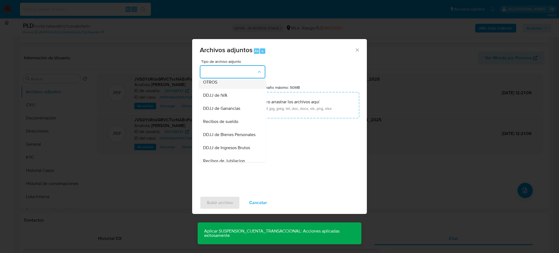
click at [217, 85] on span "OTROS" at bounding box center [210, 81] width 14 height 5
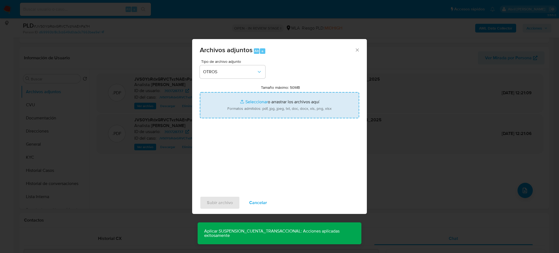
click at [248, 101] on input "Tamaño máximo: 50MB Seleccionar archivos" at bounding box center [280, 105] width 160 height 26
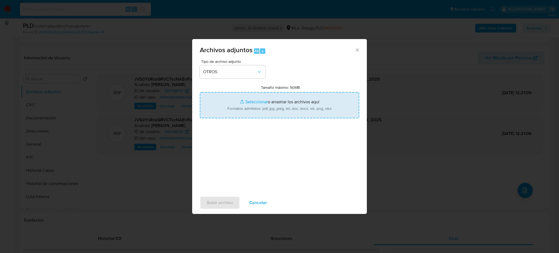
type input "C:\fakepath\Caselog JVS0YbRdxGRVCTvzNAEnPa7H_2025_07_18_06_06_16.docx"
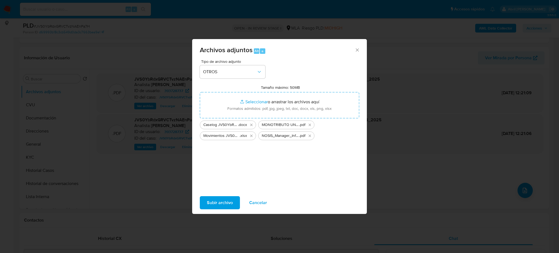
click at [217, 203] on span "Subir archivo" at bounding box center [220, 203] width 26 height 12
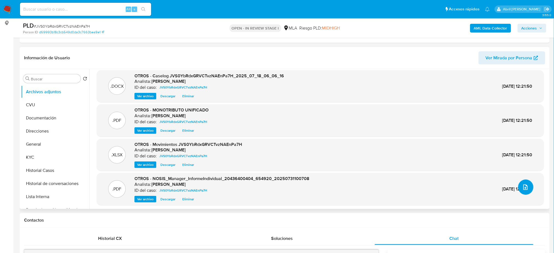
scroll to position [4, 0]
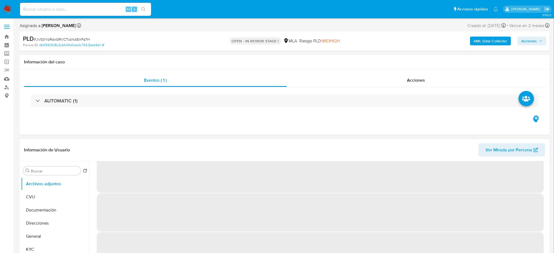
scroll to position [22, 0]
select select "10"
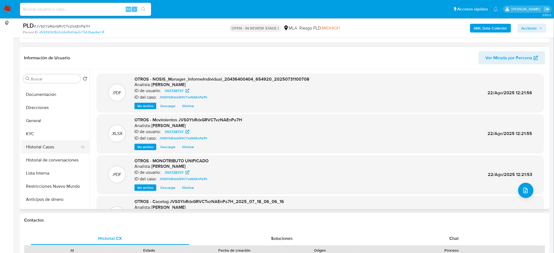
scroll to position [36, 0]
click at [49, 172] on button "Restricciones Nuevo Mundo" at bounding box center [53, 173] width 64 height 13
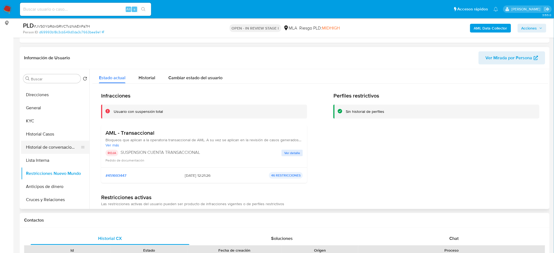
click at [50, 141] on button "Historial de conversaciones" at bounding box center [53, 147] width 64 height 13
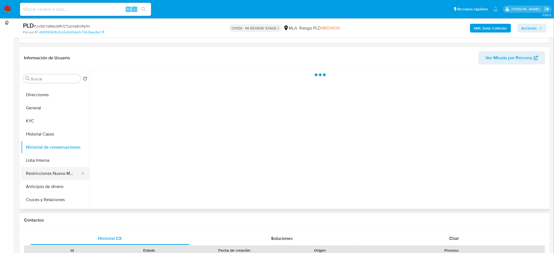
scroll to position [0, 0]
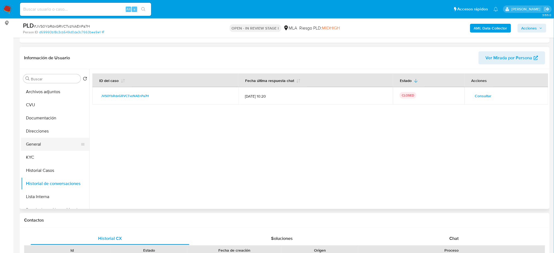
click at [47, 143] on button "General" at bounding box center [53, 144] width 64 height 13
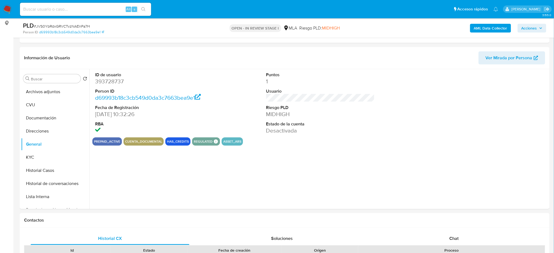
click at [108, 81] on dd "393728737" at bounding box center [149, 82] width 108 height 8
copy dd "393728737"
drag, startPoint x: 540, startPoint y: 24, endPoint x: 533, endPoint y: 29, distance: 8.0
click at [540, 24] on span "Acciones" at bounding box center [531, 28] width 21 height 8
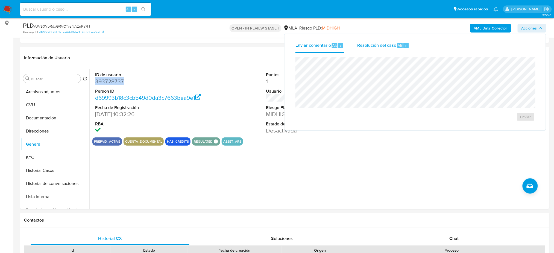
click at [379, 48] on span "Resolución del caso" at bounding box center [376, 45] width 39 height 6
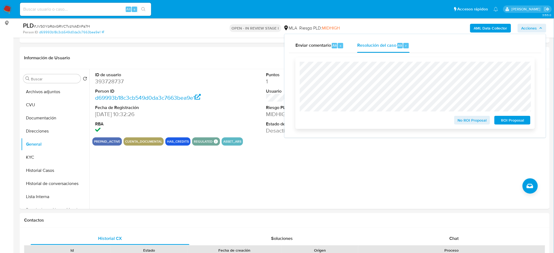
click at [524, 120] on span "ROI Proposal" at bounding box center [512, 120] width 28 height 8
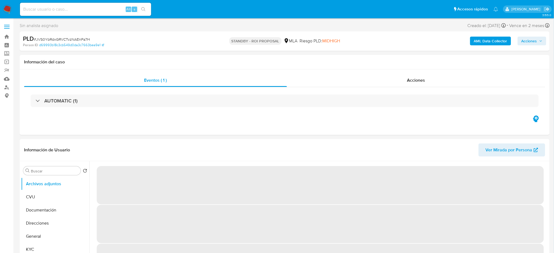
click at [89, 10] on input at bounding box center [85, 9] width 131 height 7
select select "10"
paste input "uilUb2hZOsRZGDXL3EfLC933"
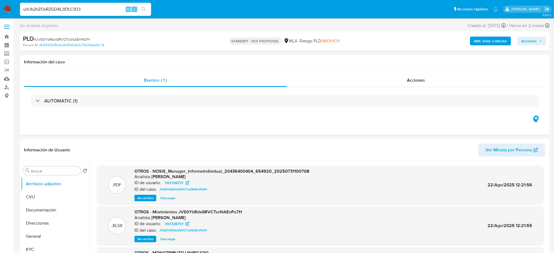
type input "uilUb2hZOsRZGDXL3EfLC933"
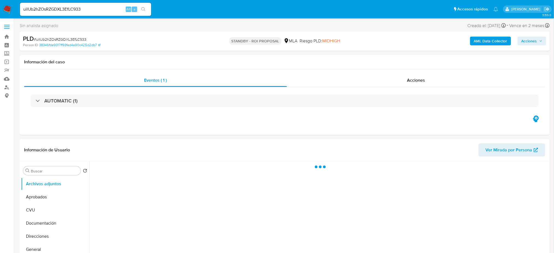
select select "10"
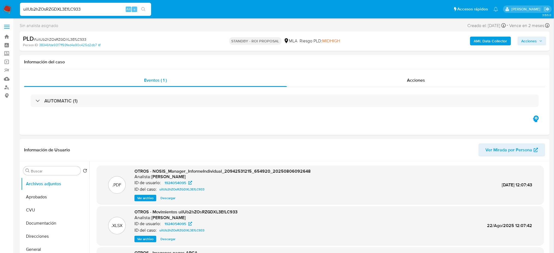
drag, startPoint x: 95, startPoint y: 7, endPoint x: 0, endPoint y: 10, distance: 95.1
click at [0, 10] on nav "Pausado Ver notificaciones uilUb2hZOsRZGDXL3EfLC933 Alt s Accesos rápidos Presi…" at bounding box center [277, 9] width 554 height 18
paste input "odylkKQvclkFsUiWxiP8UlzJ"
type input "odylkKQvclkFsUiWxiP8UlzJ"
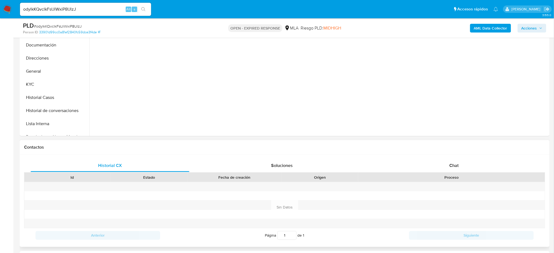
drag, startPoint x: 453, startPoint y: 158, endPoint x: 432, endPoint y: 153, distance: 22.3
click at [453, 158] on div "Historial CX Soluciones Chat Id Estado Fecha de creación Origen Proceso Anterio…" at bounding box center [285, 201] width 530 height 92
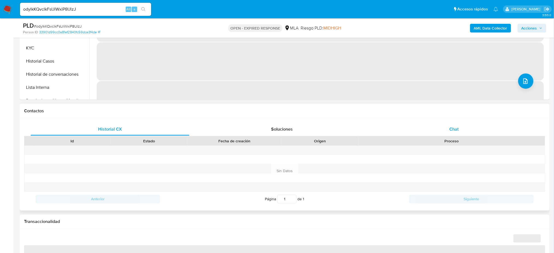
click at [454, 133] on div "Chat" at bounding box center [453, 129] width 159 height 13
select select "10"
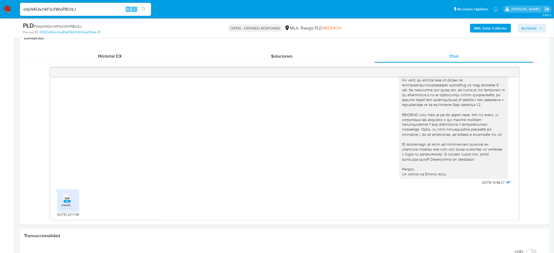
scroll to position [146, 0]
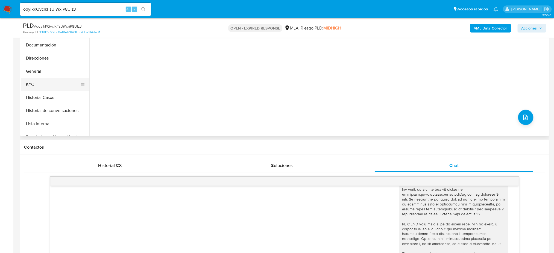
click at [37, 83] on button "KYC" at bounding box center [53, 84] width 64 height 13
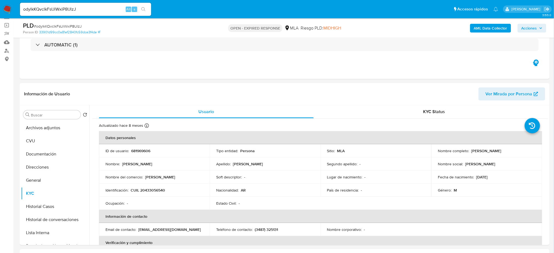
scroll to position [36, 0]
click at [42, 173] on button "Direcciones" at bounding box center [53, 167] width 64 height 13
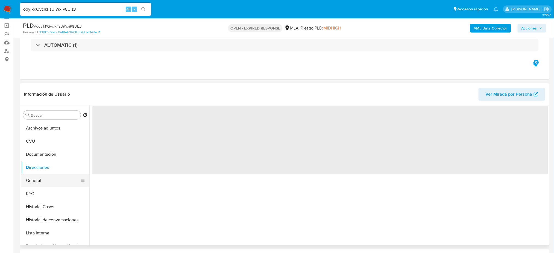
click at [45, 177] on button "General" at bounding box center [53, 180] width 64 height 13
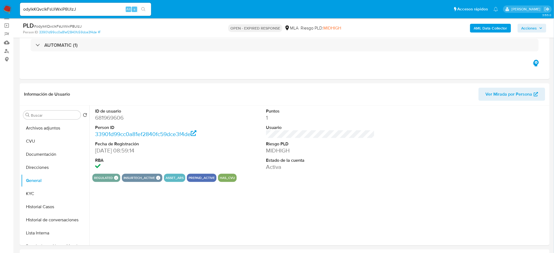
click at [109, 115] on dd "681969606" at bounding box center [149, 118] width 108 height 8
copy dd "681969606"
click at [62, 26] on span "# odylkKQvclkFsUiWxiP8UlzJ" at bounding box center [58, 25] width 48 height 5
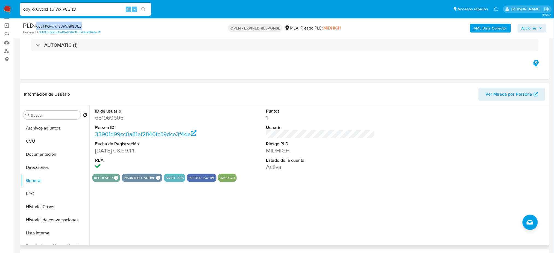
copy span "odylkKQvclkFsUiWxiP8UlzJ"
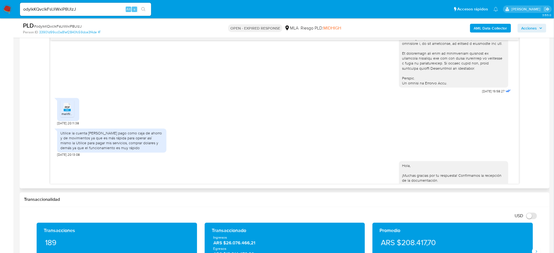
scroll to position [410, 0]
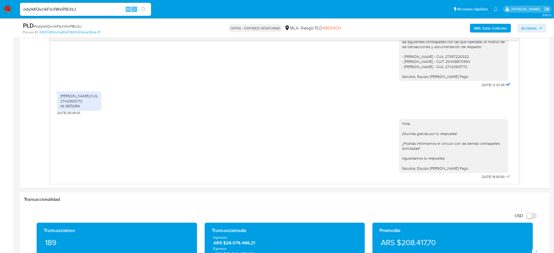
click at [76, 28] on span "# odylkKQvclkFsUiWxiP8UlzJ" at bounding box center [58, 25] width 48 height 5
copy span "odylkKQvclkFsUiWxiP8UlzJ"
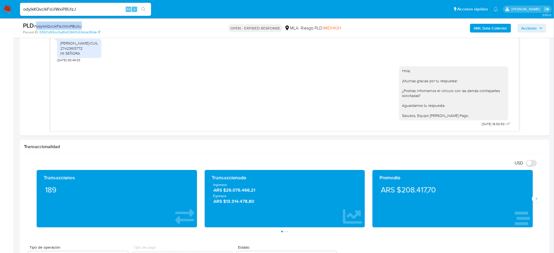
scroll to position [291, 0]
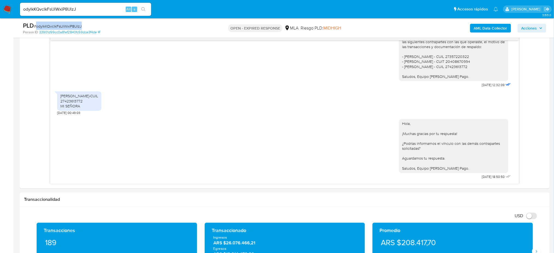
click at [8, 7] on img at bounding box center [7, 9] width 9 height 9
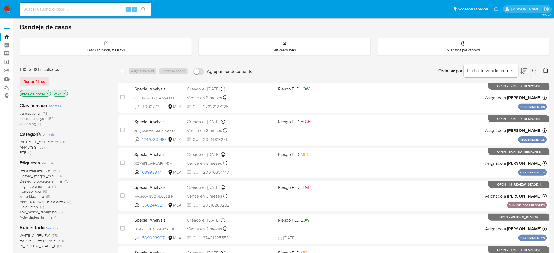
click at [534, 73] on button at bounding box center [534, 71] width 9 height 7
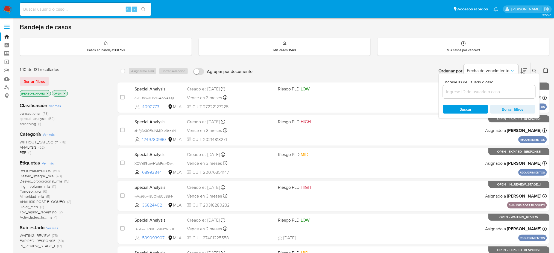
click at [508, 86] on div at bounding box center [489, 91] width 92 height 13
click at [508, 92] on input at bounding box center [489, 91] width 92 height 7
paste input "odylkKQvclkFsUiWxiP8UlzJ"
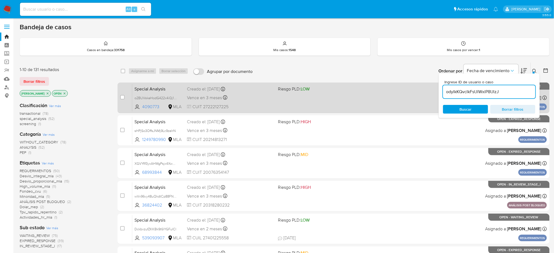
type input "odylkKQvclkFsUiWxiP8UlzJ"
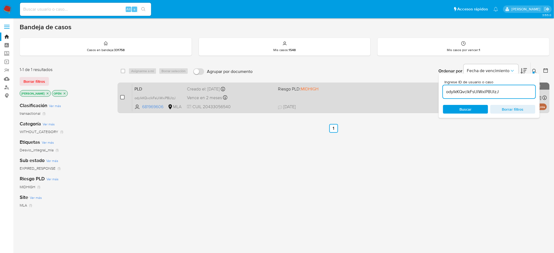
click at [123, 98] on input "checkbox" at bounding box center [122, 97] width 4 height 4
checkbox input "true"
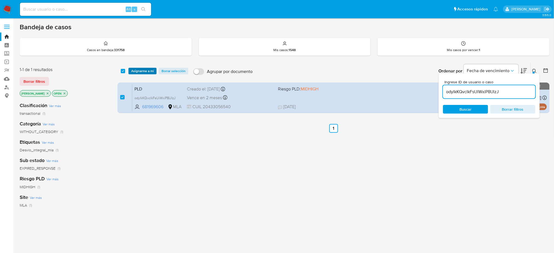
click at [139, 69] on span "Asignarme a mí" at bounding box center [142, 70] width 23 height 5
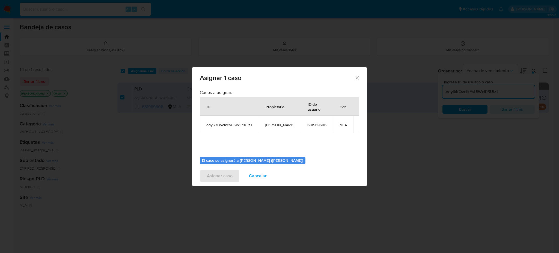
click at [274, 121] on td "[PERSON_NAME]" at bounding box center [280, 124] width 42 height 17
copy span "[PERSON_NAME]"
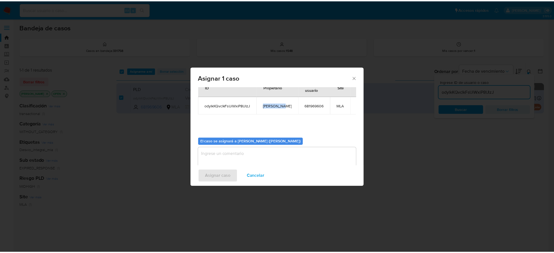
scroll to position [28, 0]
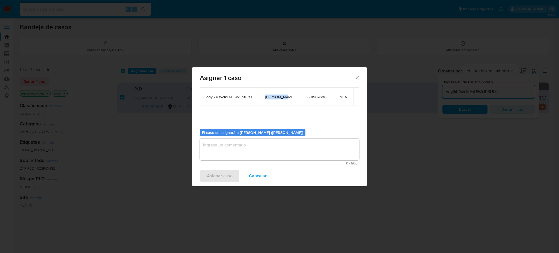
click at [241, 143] on textarea "assign-modal" at bounding box center [280, 149] width 160 height 22
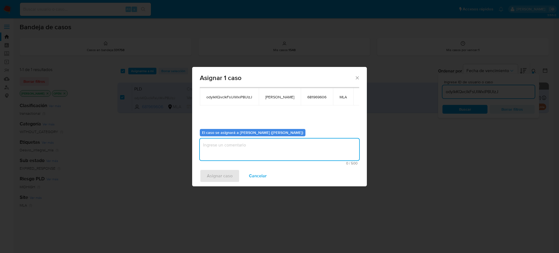
paste textarea "[PERSON_NAME]"
type textarea "[PERSON_NAME]"
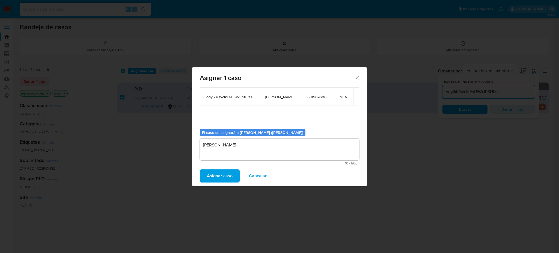
click at [226, 172] on span "Asignar caso" at bounding box center [220, 176] width 26 height 12
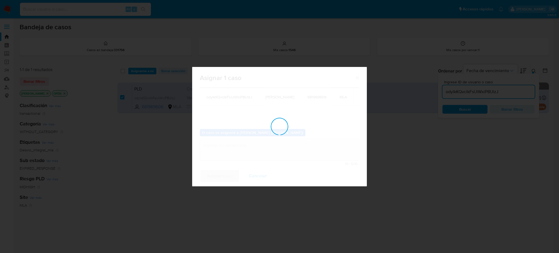
checkbox input "false"
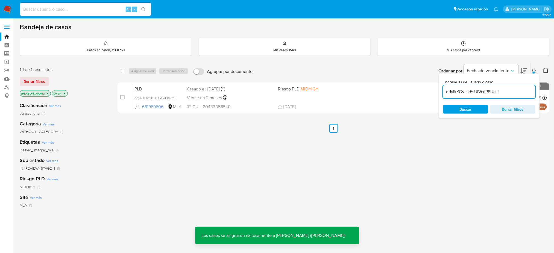
click at [168, 89] on span "PLD" at bounding box center [158, 88] width 48 height 7
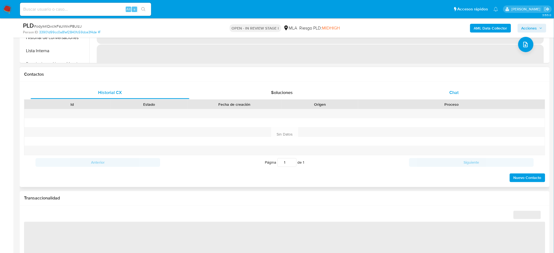
click at [461, 87] on div "Chat" at bounding box center [453, 92] width 159 height 13
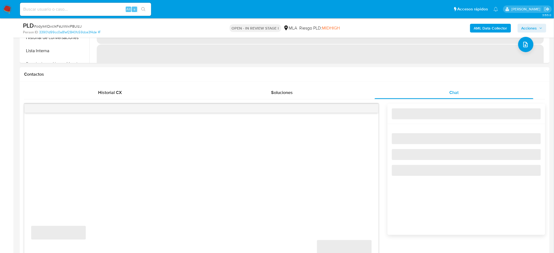
select select "10"
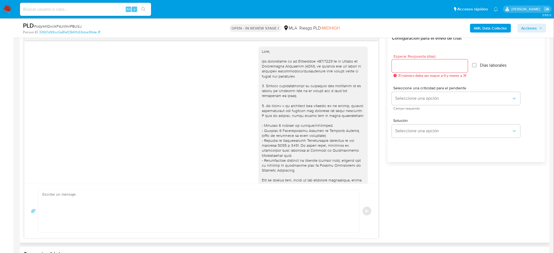
scroll to position [410, 0]
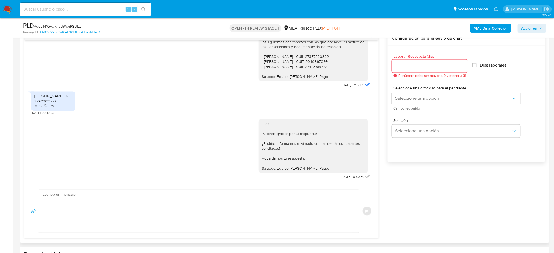
click at [154, 196] on textarea at bounding box center [197, 211] width 310 height 43
paste textarea "Hola, Esperamos que te encuentres muy bien. Te consultamos si tuviste oportunid…"
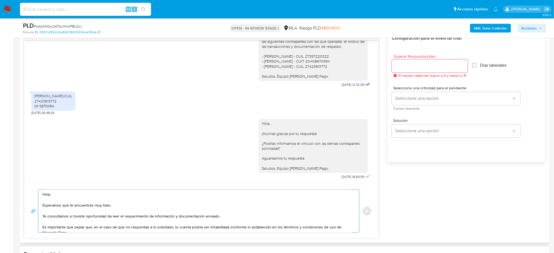
scroll to position [36, 0]
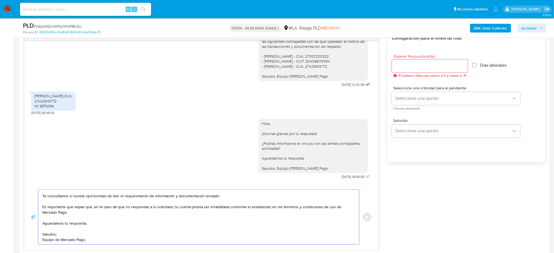
type textarea "Hola, Esperamos que te encuentres muy bien. Te consultamos si tuviste oportunid…"
click at [414, 63] on input "Esperar Respuesta (días)" at bounding box center [430, 66] width 76 height 7
type input "2"
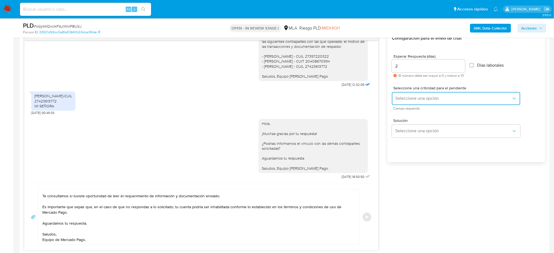
click at [401, 102] on button "Seleccione una opción" at bounding box center [456, 98] width 128 height 13
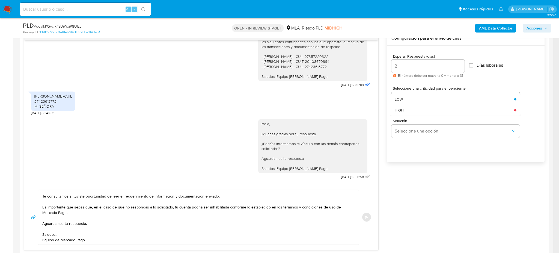
click at [399, 113] on div "HIGH" at bounding box center [453, 110] width 116 height 11
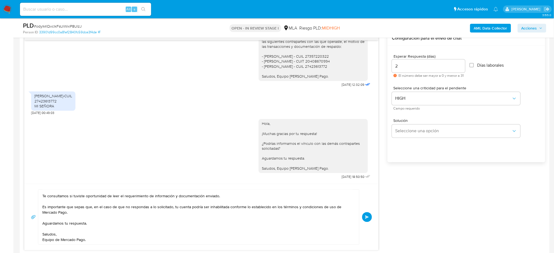
click at [369, 216] on span "Enviar" at bounding box center [367, 216] width 4 height 3
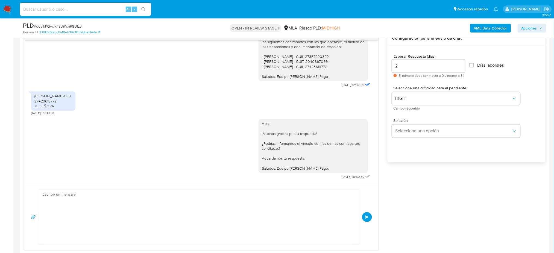
scroll to position [0, 0]
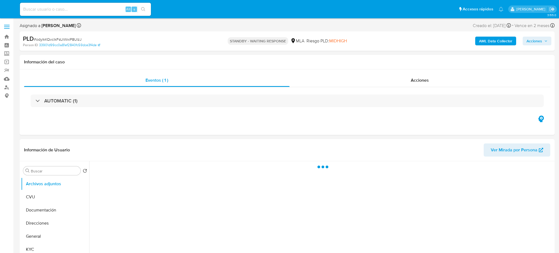
select select "10"
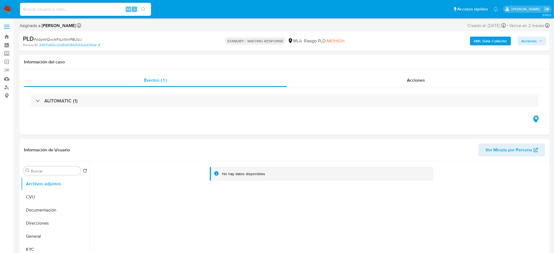
click at [91, 9] on input at bounding box center [85, 9] width 131 height 7
paste input "OSZoTHJBZBj35V0BHI7ufpiR"
type input "OSZoTHJBZBj35V0BHI7ufpiR"
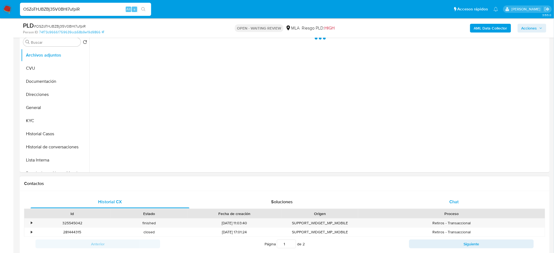
click at [455, 206] on div "Chat" at bounding box center [453, 201] width 159 height 13
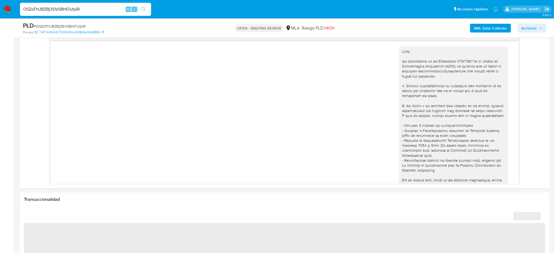
scroll to position [432, 0]
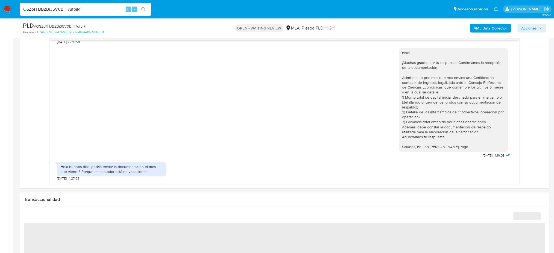
select select "10"
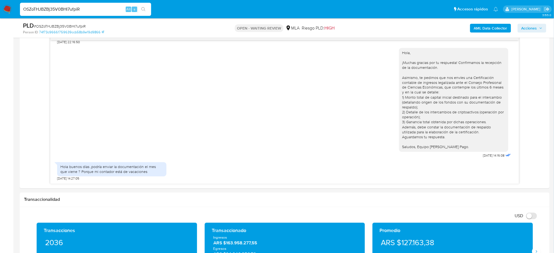
drag, startPoint x: 89, startPoint y: 13, endPoint x: 86, endPoint y: 10, distance: 3.5
click at [87, 11] on div "OSZoTHJBZBj35V0BHI7ufpiR Alt s" at bounding box center [85, 9] width 131 height 13
drag, startPoint x: 86, startPoint y: 10, endPoint x: 0, endPoint y: 14, distance: 86.4
click at [0, 14] on nav "Pausado Ver notificaciones OSZoTHJBZBj35V0BHI7ufpiR Alt s Accesos rápidos Presi…" at bounding box center [277, 9] width 554 height 18
paste input "EHz7mhTeimbbuGbGtdhfHDKh"
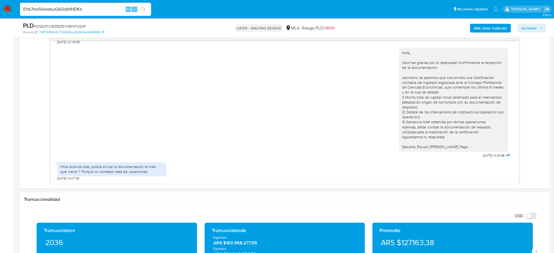
type input "EHz7mhTeimbbuGbGtdhfHDKh"
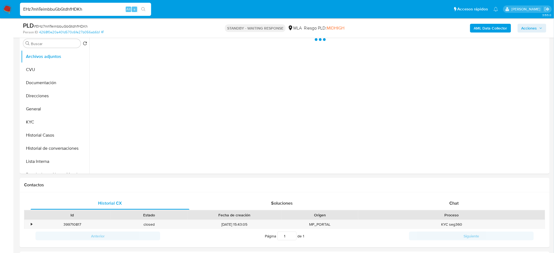
scroll to position [109, 0]
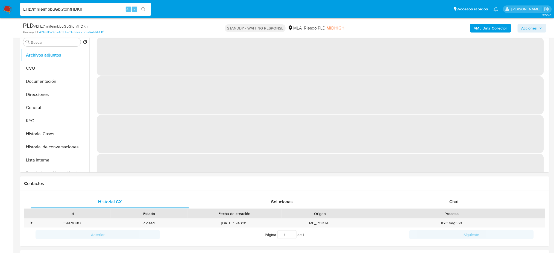
select select "10"
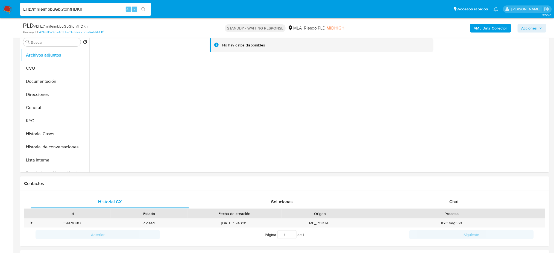
drag, startPoint x: 89, startPoint y: 9, endPoint x: 0, endPoint y: 22, distance: 90.2
paste input "G3G5iQG5yza90btPdIHvpFfy"
type input "G3G5iQG5yza90btPdIHvpFfy"
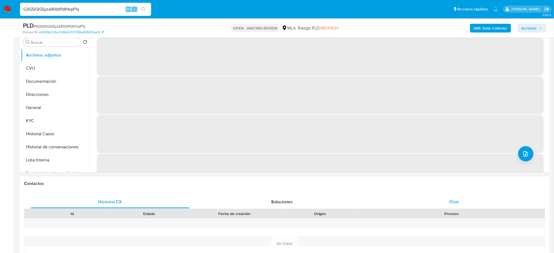
click at [468, 206] on div "Chat" at bounding box center [453, 201] width 159 height 13
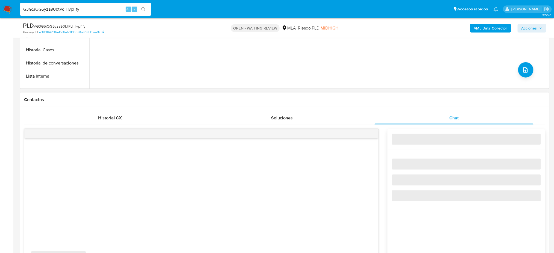
select select "10"
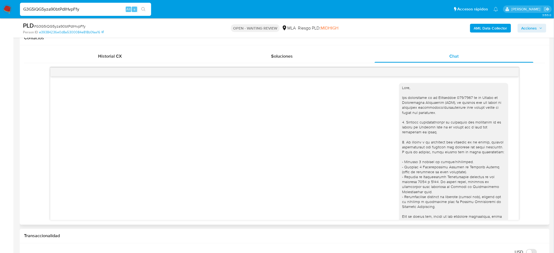
scroll to position [569, 0]
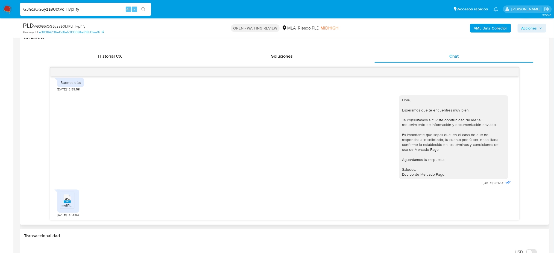
drag, startPoint x: 65, startPoint y: 203, endPoint x: 49, endPoint y: 209, distance: 17.3
click at [66, 203] on icon "JPG" at bounding box center [67, 199] width 7 height 10
drag, startPoint x: 107, startPoint y: 10, endPoint x: 0, endPoint y: 17, distance: 107.3
click at [0, 17] on nav "Pausado Ver notificaciones G3G5iQG5yza90btPdIHvpFfy Alt s Accesos rápidos Presi…" at bounding box center [277, 9] width 554 height 18
paste input "z7LWa5eVPdnSxXvd53gd6xyD"
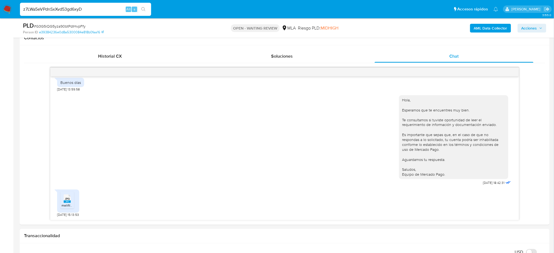
type input "z7LWa5eVPdnSxXvd53gd6xyD"
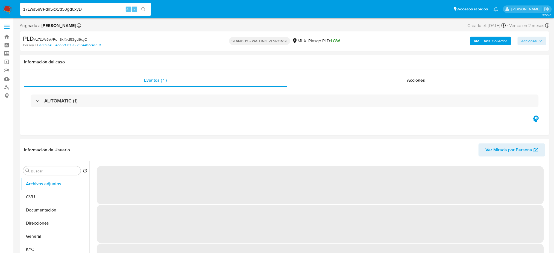
select select "10"
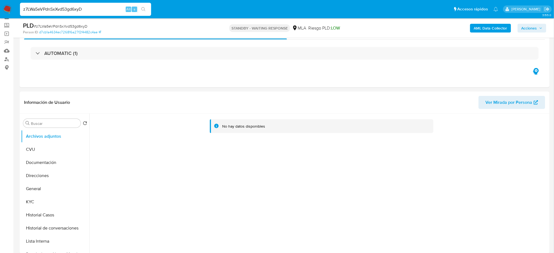
drag, startPoint x: 104, startPoint y: 10, endPoint x: 0, endPoint y: 17, distance: 103.7
click at [0, 17] on nav "Pausado Ver notificaciones z7LWa5eVPdnSxXvd53gd6xyD Alt s Accesos rápidos Presi…" at bounding box center [277, 9] width 554 height 18
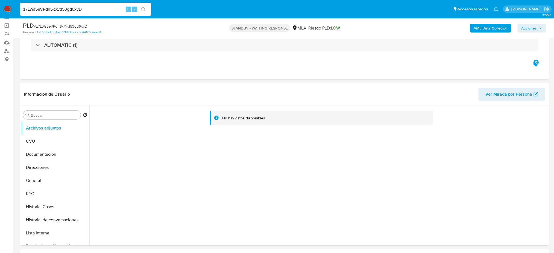
paste input "nBpTOEtQs0Zcf5lADm57j5qy"
type input "nBpTOEtQs0Zcf5lADm57j5qy"
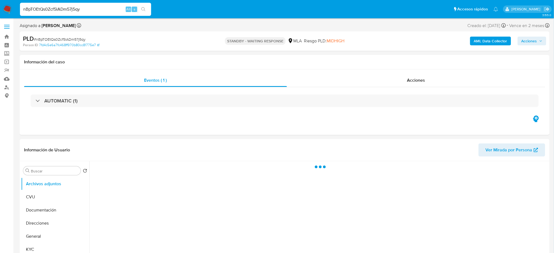
select select "10"
click at [6, 9] on img at bounding box center [7, 9] width 9 height 9
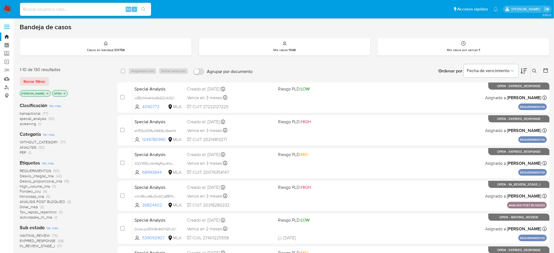
click at [535, 70] on icon at bounding box center [534, 71] width 4 height 4
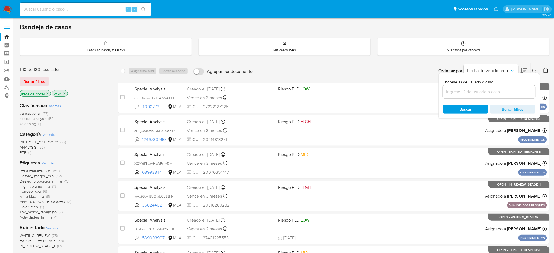
click at [491, 88] on input at bounding box center [489, 91] width 92 height 7
type input "G3G5iQG5yza90btPdIHvpFfy"
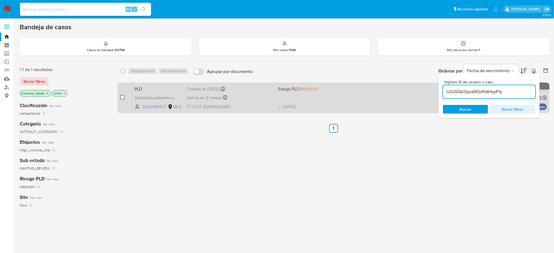
click at [122, 96] on input "checkbox" at bounding box center [122, 97] width 4 height 4
checkbox input "true"
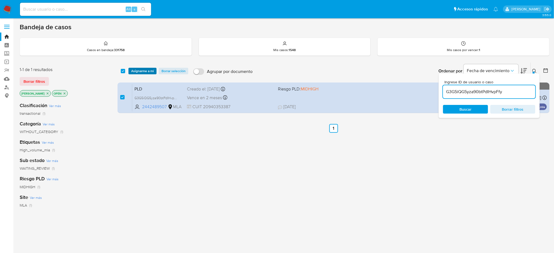
click at [144, 69] on span "Asignarme a mí" at bounding box center [142, 70] width 23 height 5
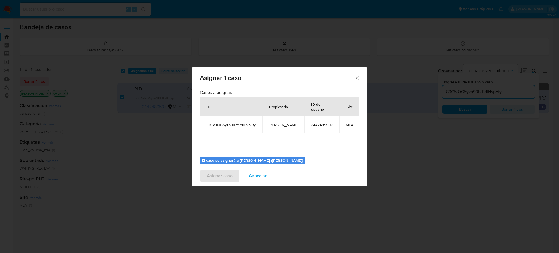
click at [278, 124] on span "[PERSON_NAME]" at bounding box center [283, 124] width 29 height 5
copy span "[PERSON_NAME]"
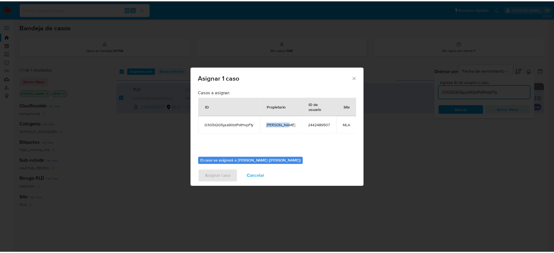
scroll to position [28, 0]
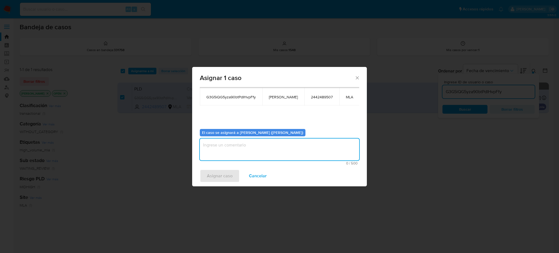
click at [241, 140] on textarea "assign-modal" at bounding box center [280, 149] width 160 height 22
paste textarea "[PERSON_NAME]"
type textarea "[PERSON_NAME]"
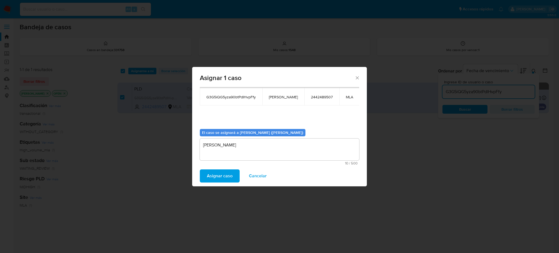
click at [232, 171] on span "Asignar caso" at bounding box center [220, 176] width 26 height 12
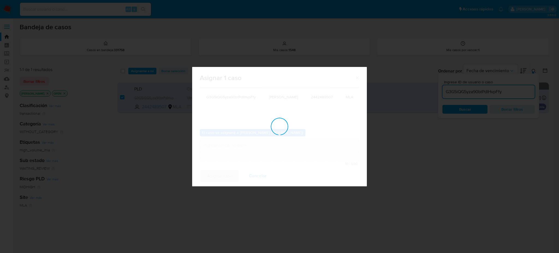
checkbox input "false"
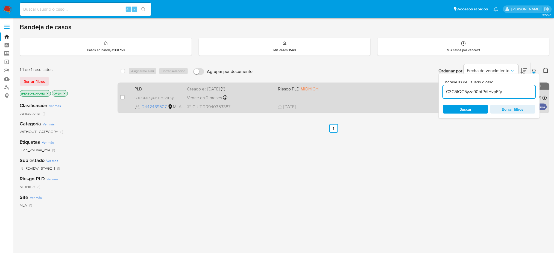
click at [260, 107] on span "CUIT 20940353387" at bounding box center [230, 107] width 87 height 6
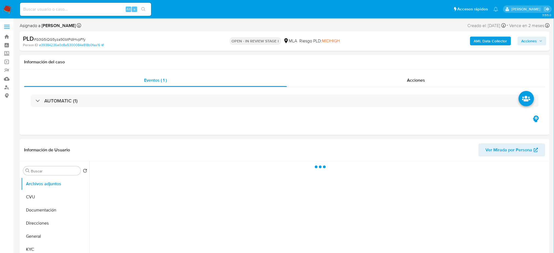
select select "10"
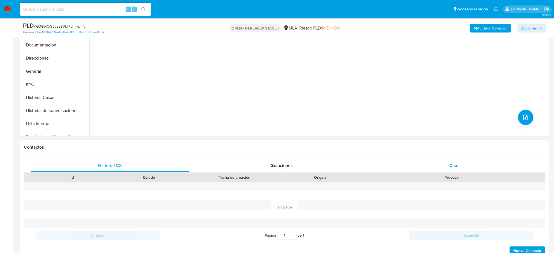
click at [468, 160] on div "Chat" at bounding box center [453, 165] width 159 height 13
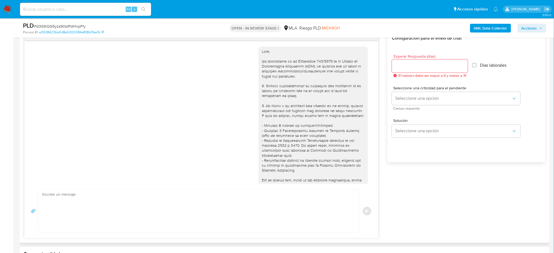
scroll to position [569, 0]
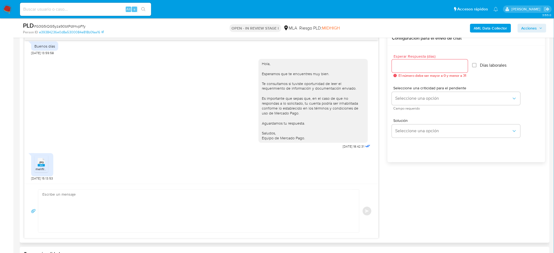
click at [85, 205] on textarea at bounding box center [197, 211] width 310 height 43
paste textarea "Hola, ¡Muchas gracias por tu respuesta! Te informamos que no es posible visuali…"
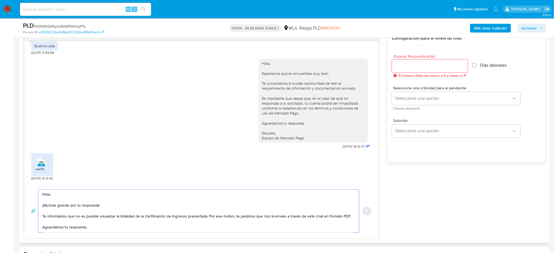
scroll to position [8, 0]
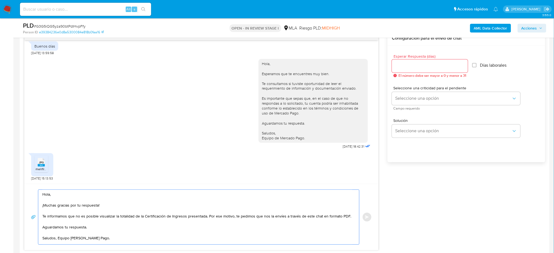
type textarea "Hola, ¡Muchas gracias por tu respuesta! Te informamos que no es posible visuali…"
click at [406, 70] on div at bounding box center [430, 66] width 76 height 13
click at [396, 70] on div at bounding box center [430, 66] width 76 height 13
click at [396, 68] on input "Esperar Respuesta (días)" at bounding box center [430, 66] width 76 height 7
type input "2"
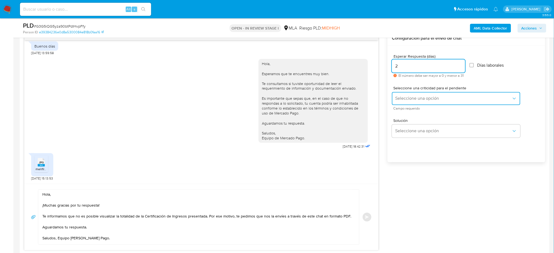
click at [398, 95] on button "Seleccione una opción" at bounding box center [456, 98] width 128 height 13
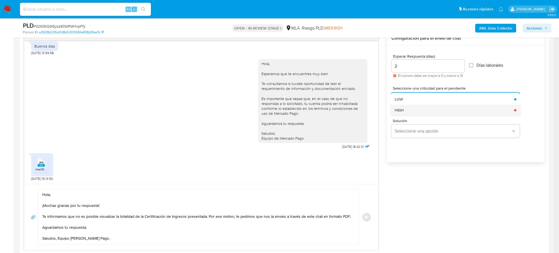
click at [401, 114] on div "HIGH" at bounding box center [453, 110] width 116 height 11
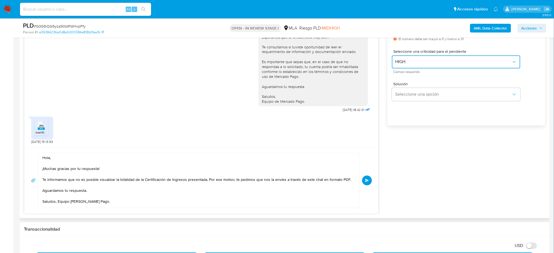
scroll to position [10, 0]
click at [366, 181] on span "Enviar" at bounding box center [367, 180] width 4 height 3
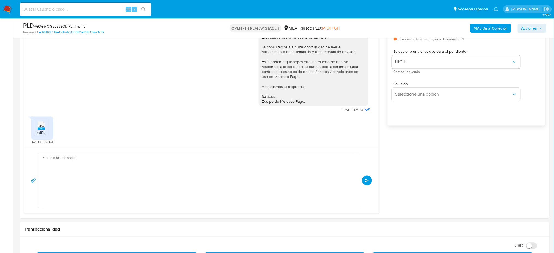
scroll to position [644, 0]
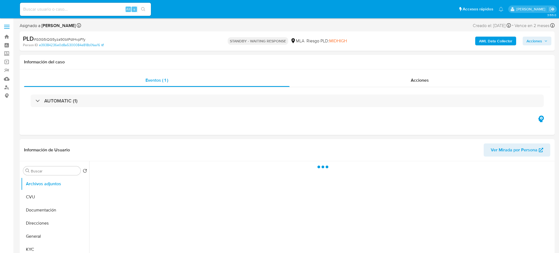
select select "10"
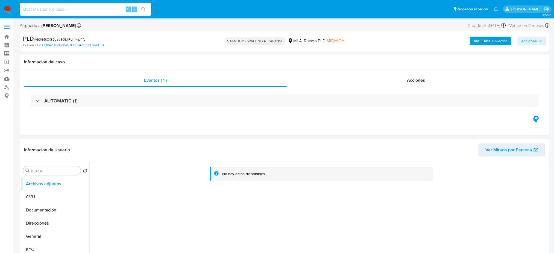
click at [99, 6] on input at bounding box center [85, 9] width 131 height 7
paste input "dqv2vtAhqmUAb4BKrA4aU2NP"
type input "dqv2vtAhqmUAb4BKrA4aU2NP"
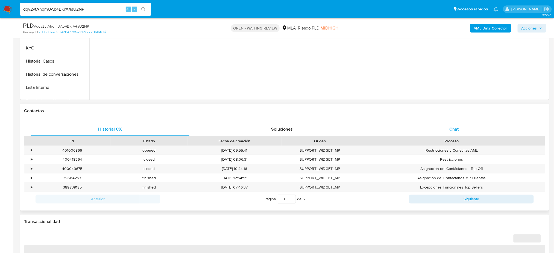
click at [451, 123] on div "Chat" at bounding box center [453, 129] width 159 height 13
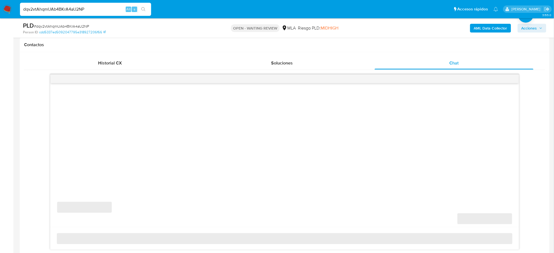
scroll to position [291, 0]
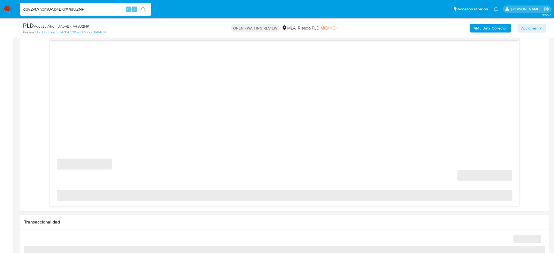
select select "10"
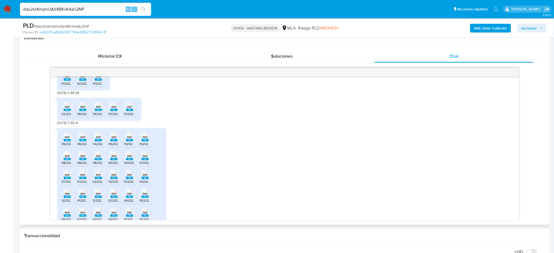
scroll to position [542, 0]
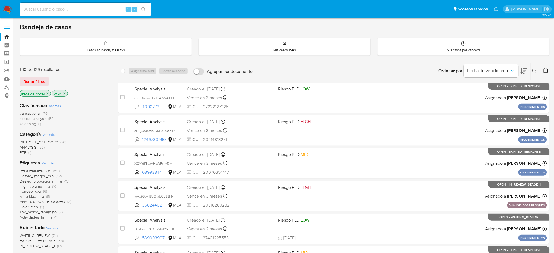
click at [97, 5] on div "Alt s" at bounding box center [85, 9] width 131 height 13
click at [101, 9] on input at bounding box center [85, 9] width 131 height 7
paste input "juPjLipzUirfNqA3SUQZS3BQ"
type input "juPjLipzUirfNqA3SUQZS3BQ"
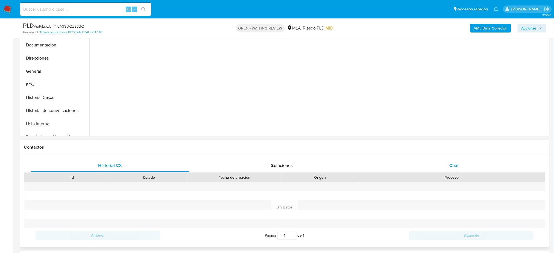
click at [419, 163] on div "Chat" at bounding box center [453, 165] width 159 height 13
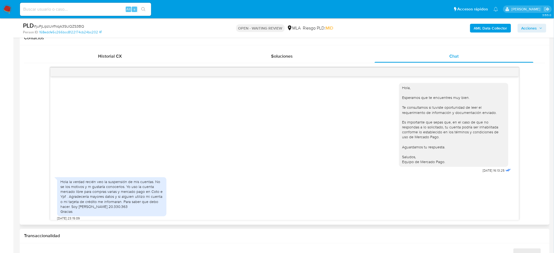
scroll to position [474, 0]
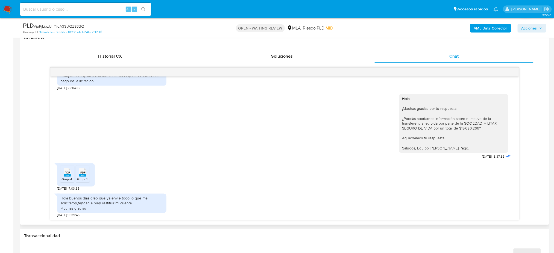
select select "10"
click at [85, 174] on span "PDF" at bounding box center [82, 173] width 5 height 4
click at [65, 27] on span "# juPjLipzUirfNqA3SUQZS3BQ" at bounding box center [59, 25] width 50 height 5
copy span "juPjLipzUirfNqA3SUQZS3BQ"
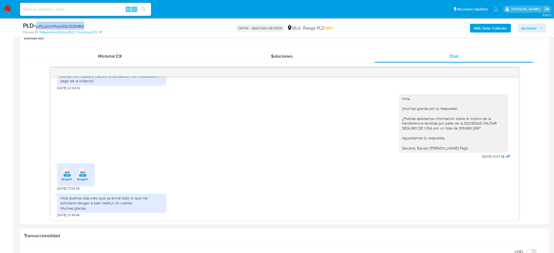
click at [9, 7] on img at bounding box center [7, 9] width 9 height 9
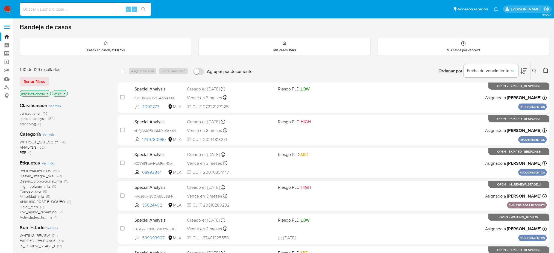
click at [534, 72] on icon at bounding box center [534, 71] width 4 height 4
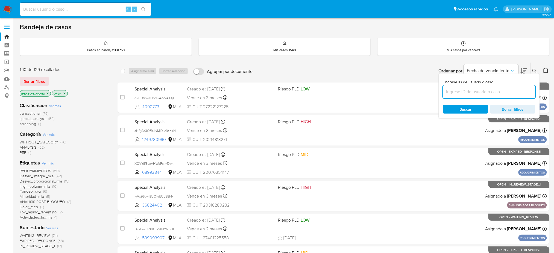
click at [489, 94] on input at bounding box center [489, 91] width 92 height 7
type input "juPjLipzUirfNqA3SUQZS3BQ"
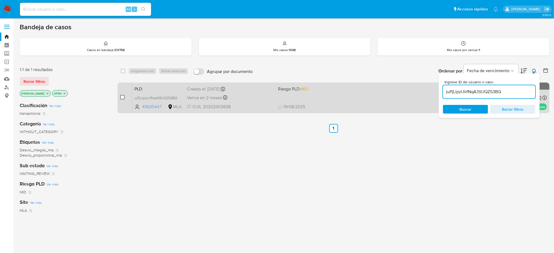
click at [121, 98] on input "checkbox" at bounding box center [122, 97] width 4 height 4
checkbox input "true"
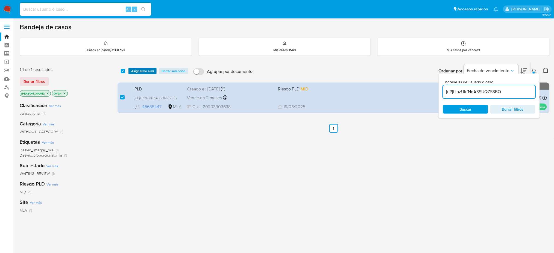
click at [146, 70] on span "Asignarme a mí" at bounding box center [142, 70] width 23 height 5
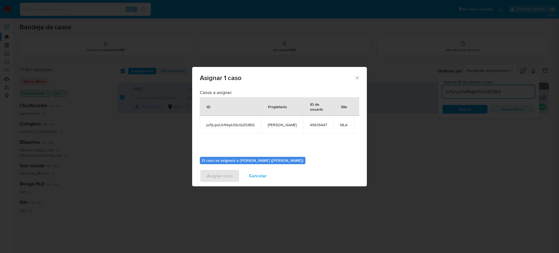
click at [271, 125] on span "[PERSON_NAME]" at bounding box center [282, 124] width 29 height 5
copy span "[PERSON_NAME]"
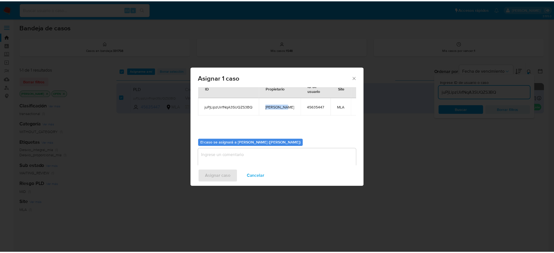
scroll to position [28, 0]
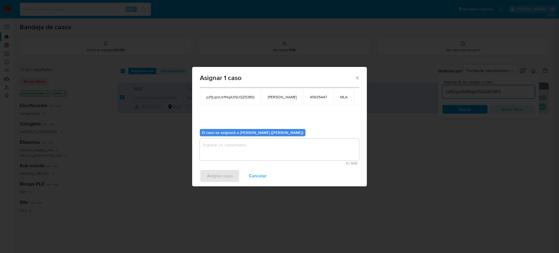
click at [217, 150] on textarea "assign-modal" at bounding box center [280, 149] width 160 height 22
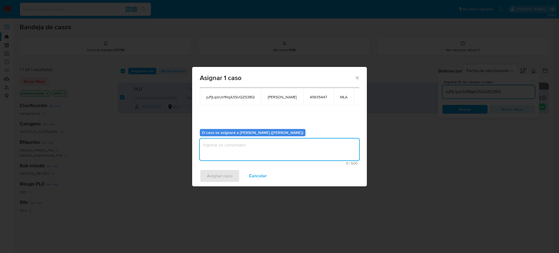
paste textarea "[PERSON_NAME]"
type textarea "[PERSON_NAME]"
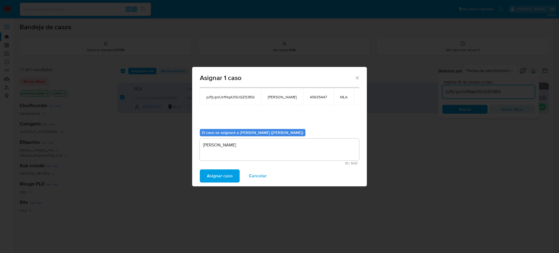
click at [225, 177] on span "Asignar caso" at bounding box center [220, 176] width 26 height 12
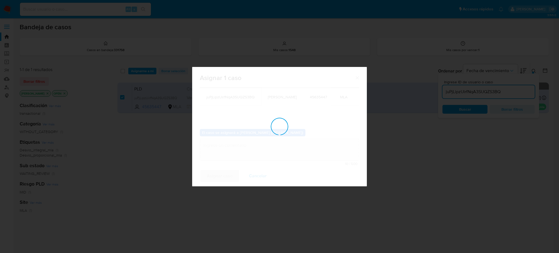
checkbox input "false"
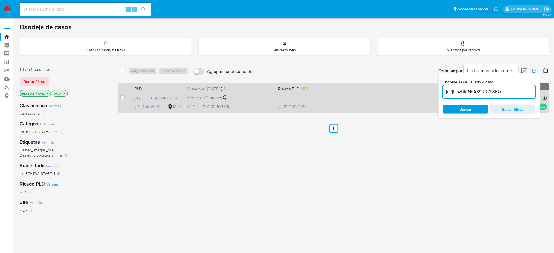
click at [249, 94] on div "Vence en 2 meses Vence el 10/10/2025 03:19:54" at bounding box center [230, 97] width 87 height 7
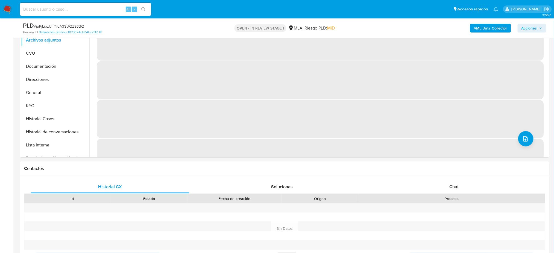
scroll to position [146, 0]
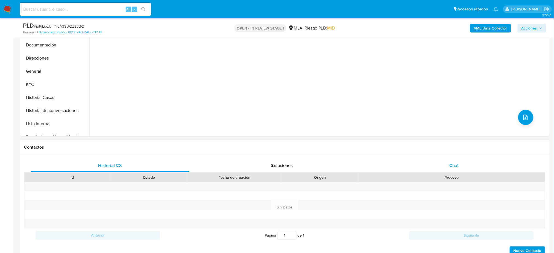
select select "10"
click at [451, 163] on span "Chat" at bounding box center [453, 165] width 9 height 6
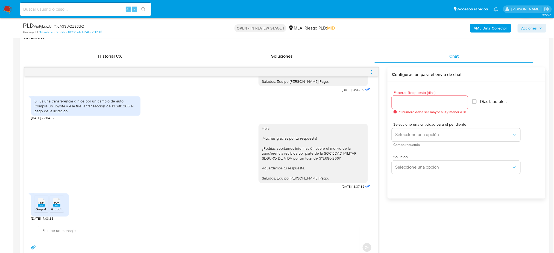
scroll to position [474, 0]
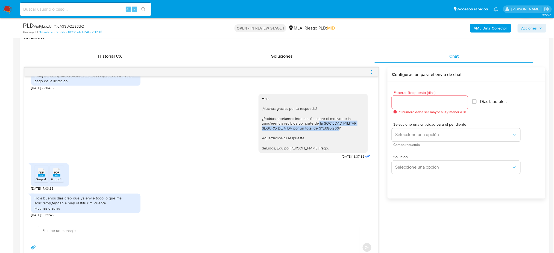
drag, startPoint x: 313, startPoint y: 124, endPoint x: 333, endPoint y: 130, distance: 20.6
click at [333, 130] on div "Hola, ¡Muchas gracias por tu respuesta! ¿Podrías aportarnos información sobre e…" at bounding box center [313, 123] width 103 height 55
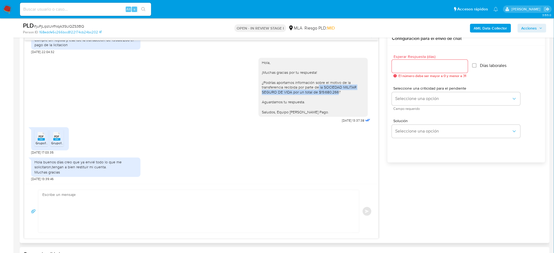
scroll to position [291, 0]
click at [86, 199] on textarea at bounding box center [197, 211] width 310 height 43
paste textarea "Hola, ¡Muchas gracias por tu respuesta! Verificamos que la documentación enviad…"
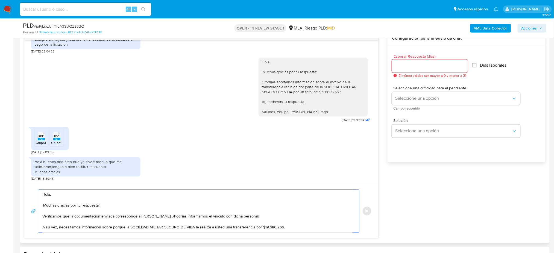
scroll to position [14, 0]
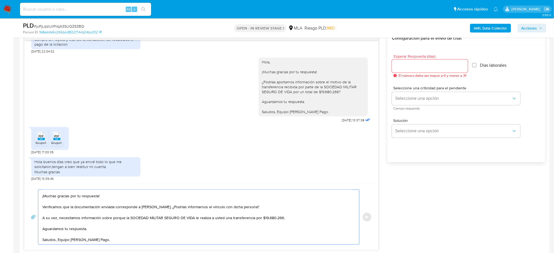
type textarea "Hola, ¡Muchas gracias por tu respuesta! Verificamos que la documentación enviad…"
click at [401, 70] on div at bounding box center [430, 66] width 76 height 13
click at [398, 66] on input "Esperar Respuesta (días)" at bounding box center [430, 66] width 76 height 7
type input "2"
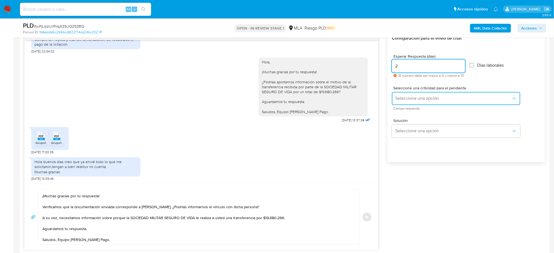
click at [404, 98] on span "Seleccione una opción" at bounding box center [453, 98] width 116 height 5
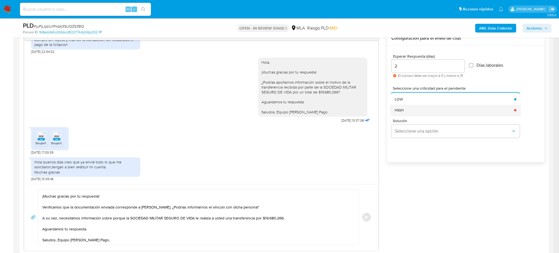
click at [404, 105] on div "HIGH" at bounding box center [453, 110] width 116 height 11
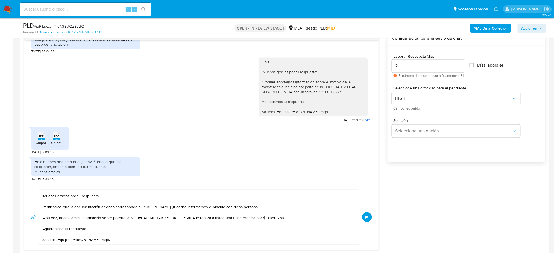
click at [366, 221] on button "Enviar" at bounding box center [367, 217] width 10 height 10
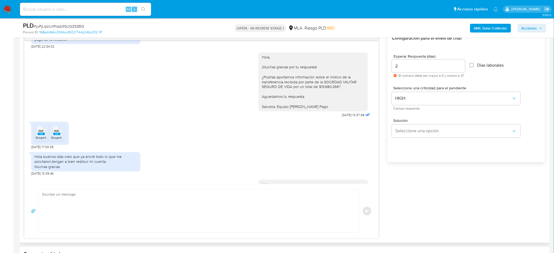
scroll to position [565, 0]
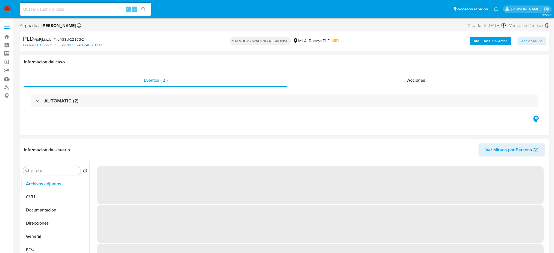
select select "10"
